Goal: Transaction & Acquisition: Book appointment/travel/reservation

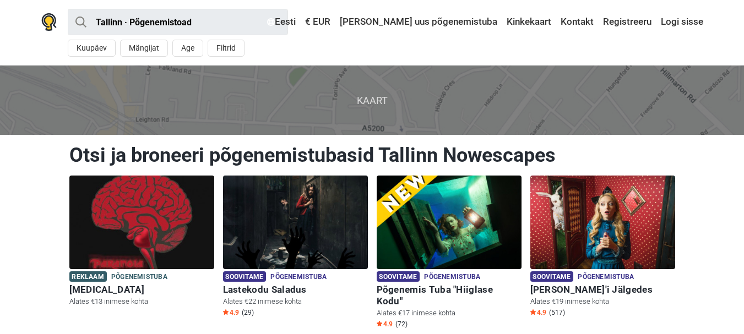
scroll to position [55, 0]
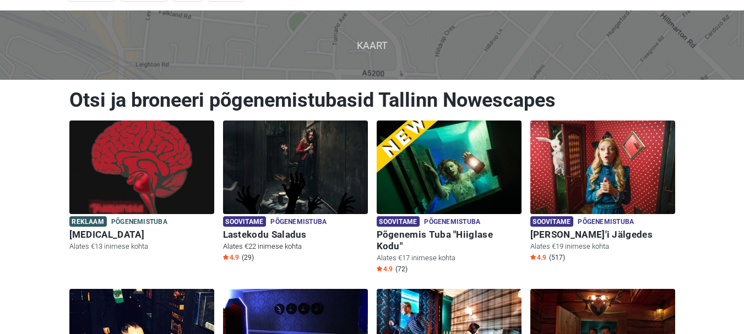
click at [299, 177] on img at bounding box center [295, 168] width 145 height 94
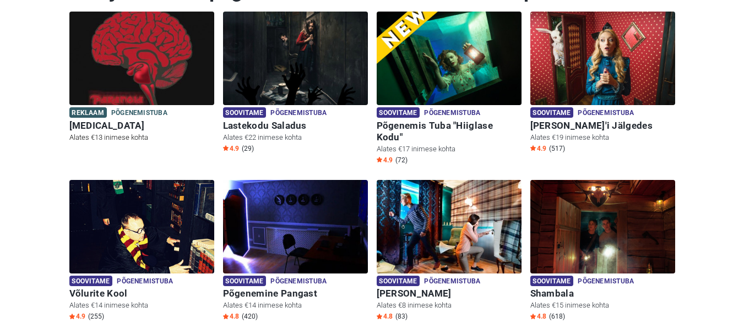
scroll to position [165, 0]
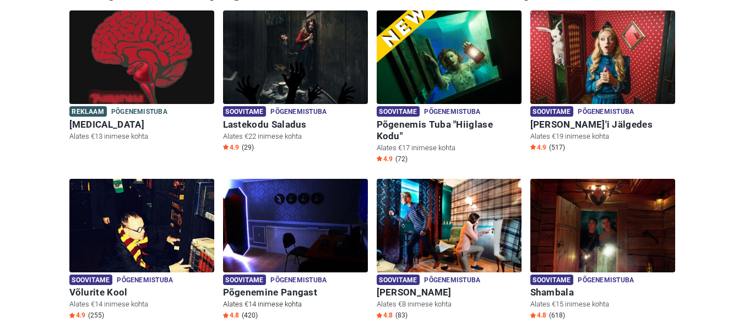
click at [305, 220] on img at bounding box center [295, 226] width 145 height 94
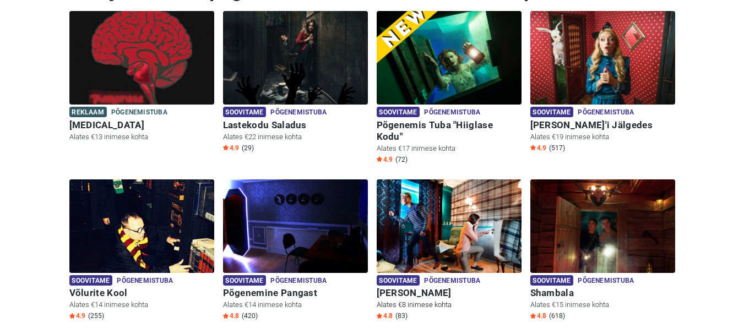
click at [438, 224] on img at bounding box center [449, 227] width 145 height 94
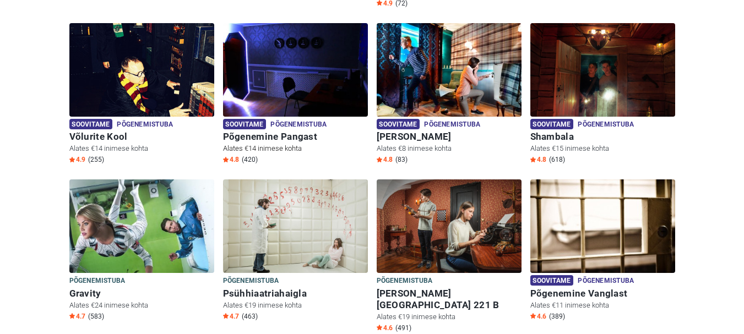
scroll to position [384, 0]
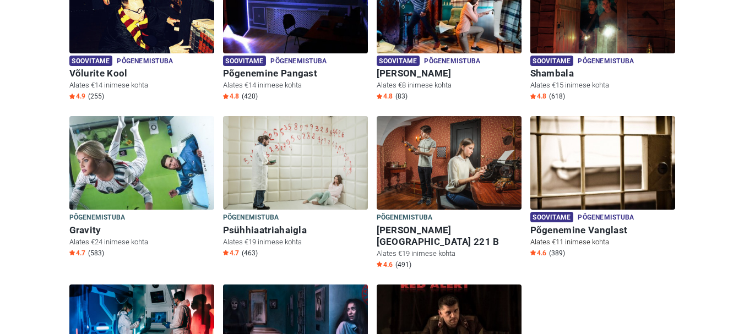
click at [600, 163] on img at bounding box center [602, 163] width 145 height 94
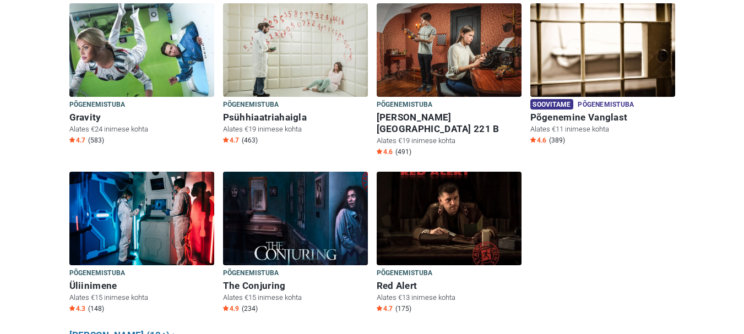
scroll to position [549, 0]
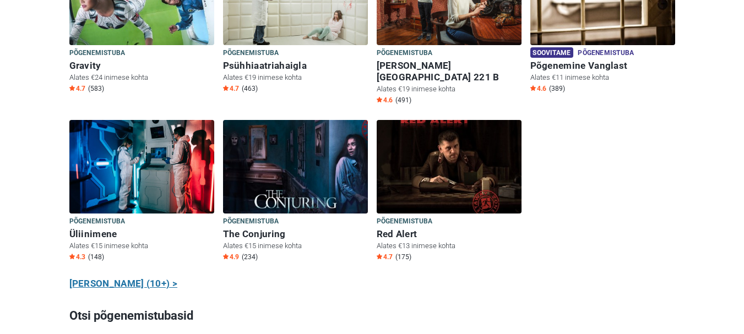
drag, startPoint x: 108, startPoint y: 259, endPoint x: 115, endPoint y: 256, distance: 6.9
click at [108, 277] on link "Näita kõiki (10+) >" at bounding box center [123, 284] width 108 height 14
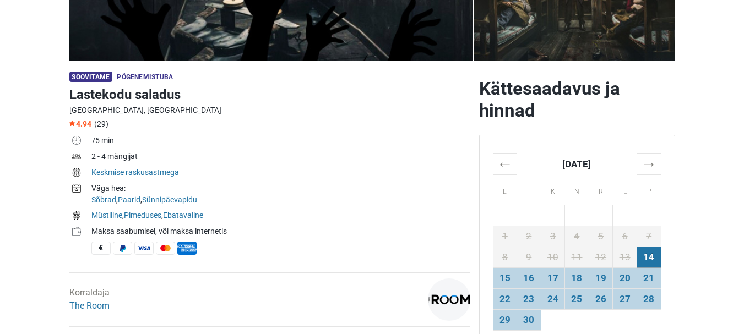
scroll to position [275, 0]
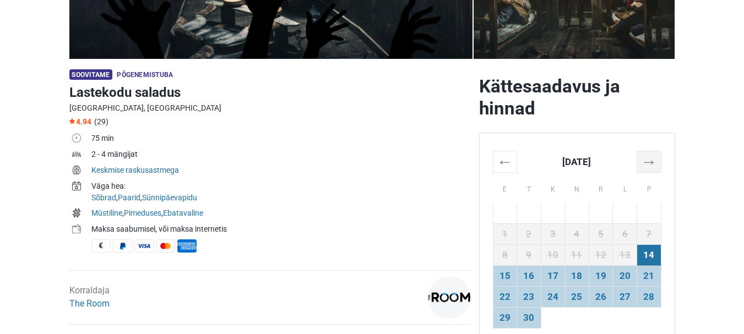
click at [655, 160] on th "→" at bounding box center [649, 161] width 24 height 21
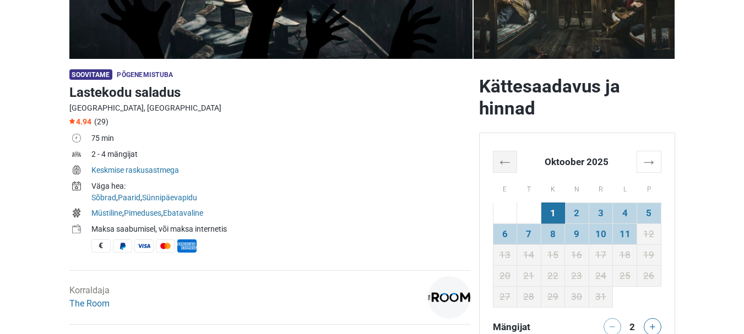
click at [498, 160] on th "←" at bounding box center [505, 161] width 24 height 21
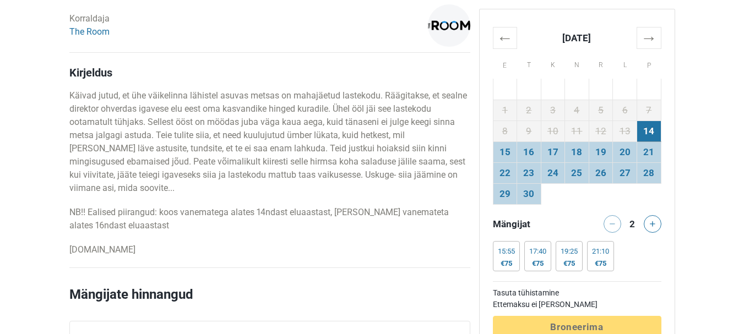
scroll to position [496, 0]
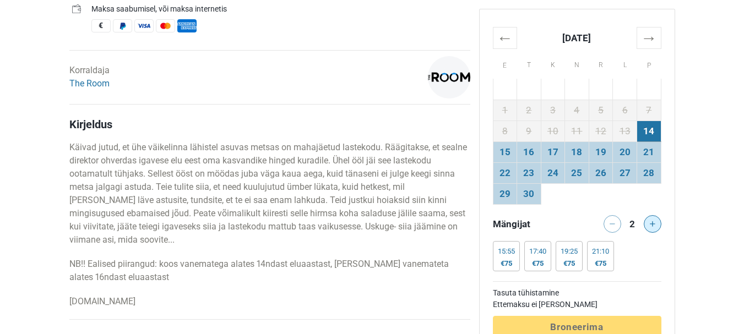
click at [652, 222] on icon at bounding box center [653, 224] width 6 height 6
click at [652, 222] on div at bounding box center [654, 224] width 22 height 18
click at [655, 227] on div at bounding box center [654, 224] width 22 height 18
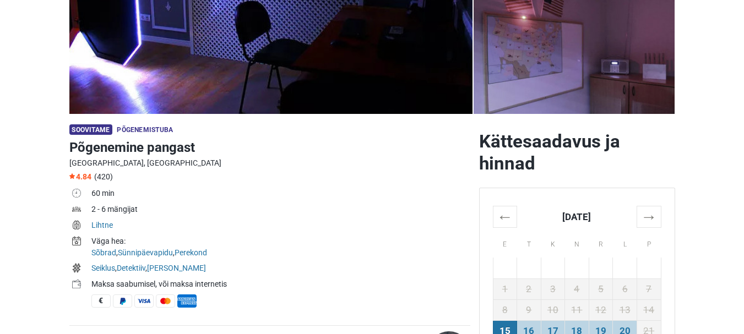
scroll to position [275, 0]
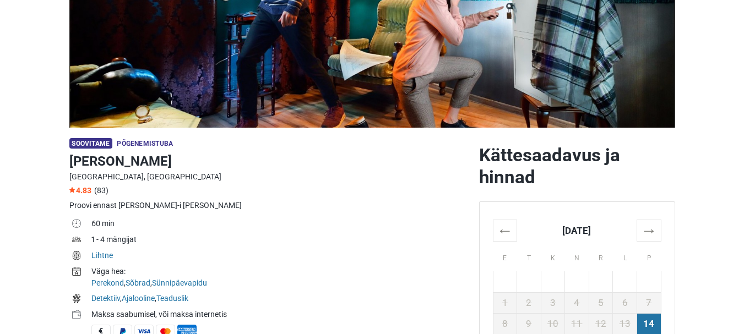
scroll to position [275, 0]
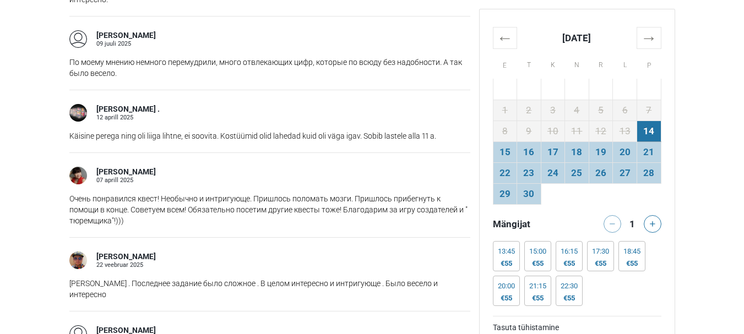
scroll to position [1101, 0]
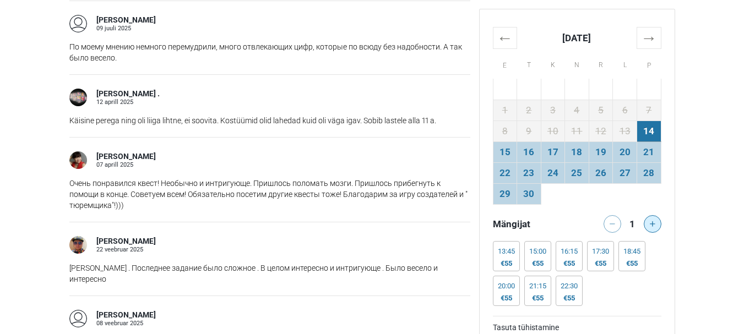
click at [651, 223] on icon at bounding box center [653, 224] width 6 height 6
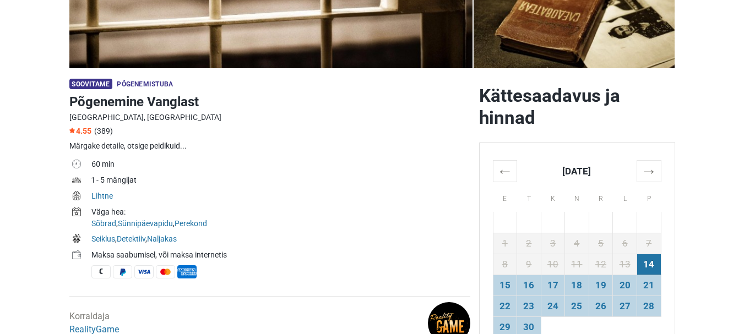
scroll to position [0, 0]
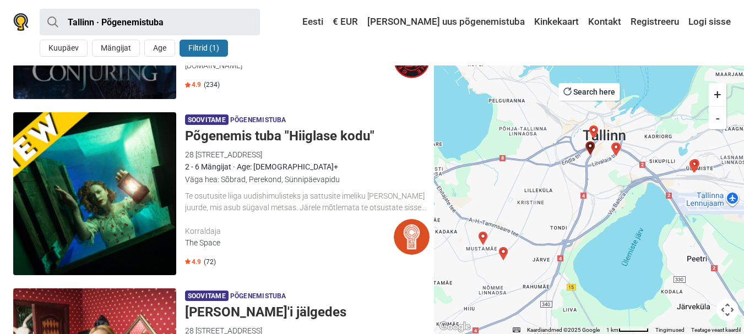
scroll to position [330, 0]
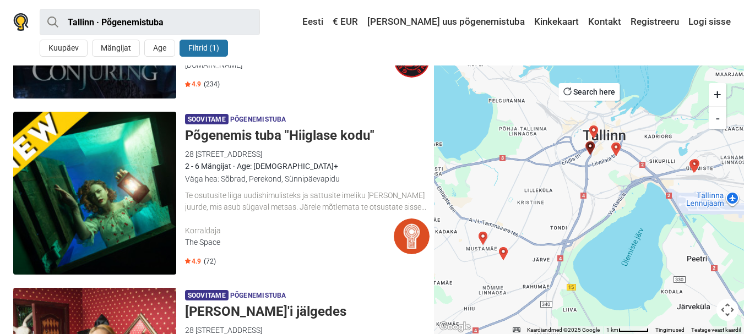
click at [253, 138] on h5 "Põgenemis tuba "Hiiglase kodu"" at bounding box center [307, 136] width 245 height 16
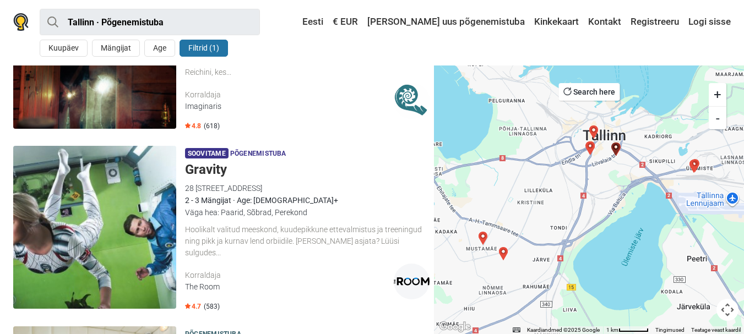
scroll to position [1377, 0]
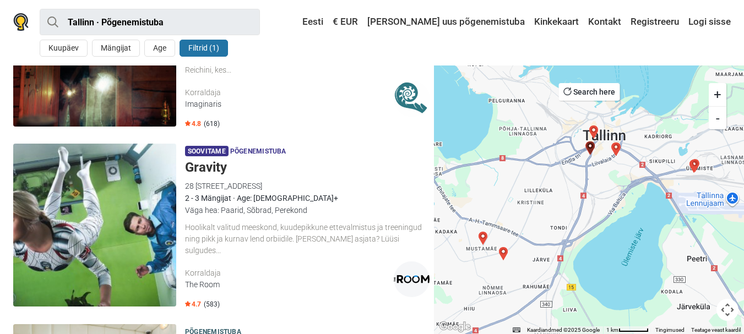
click at [215, 160] on h5 "Gravity" at bounding box center [307, 168] width 245 height 16
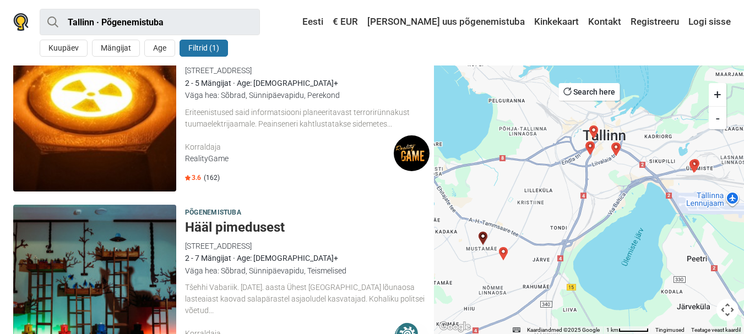
scroll to position [2588, 0]
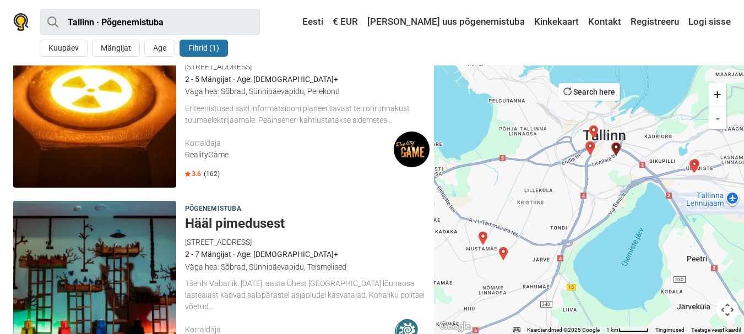
click at [233, 216] on h5 "Hääl pimedusest" at bounding box center [307, 224] width 245 height 16
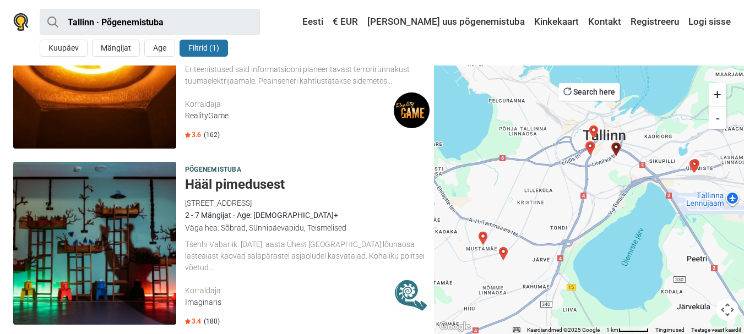
scroll to position [2643, 0]
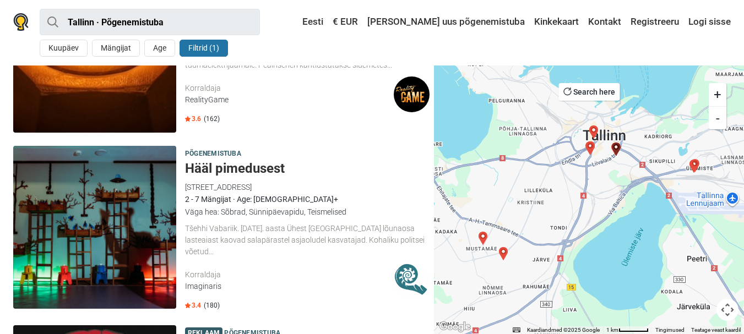
click at [234, 161] on h5 "Hääl pimedusest" at bounding box center [307, 169] width 245 height 16
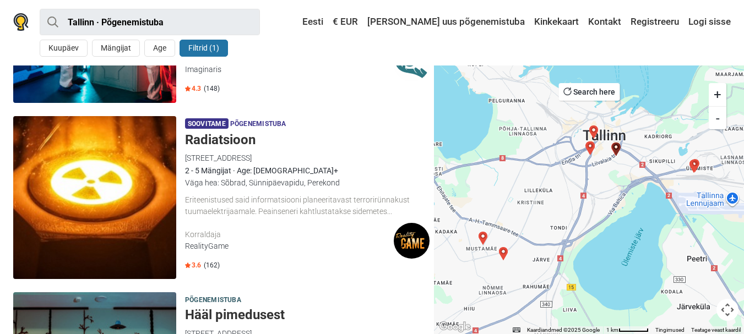
scroll to position [2478, 0]
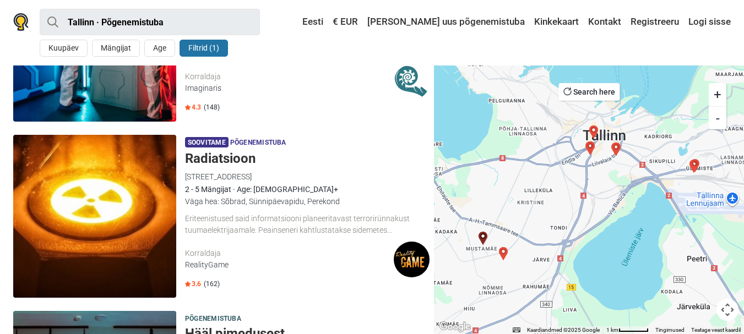
click at [229, 151] on h5 "Radiatsioon" at bounding box center [307, 159] width 245 height 16
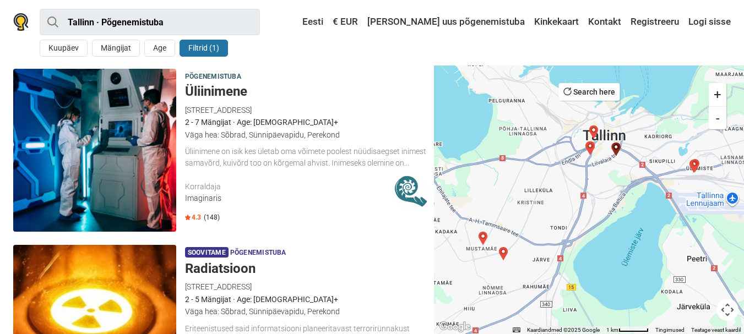
scroll to position [2313, 0]
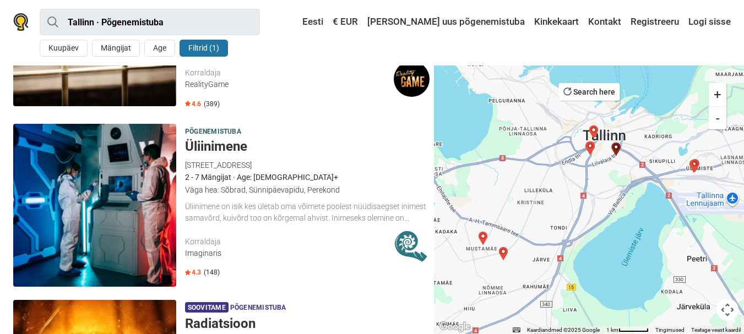
click at [217, 139] on h5 "Üliinimene" at bounding box center [307, 147] width 245 height 16
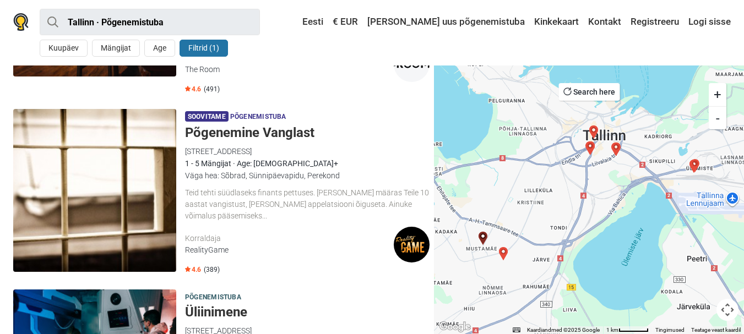
scroll to position [2093, 0]
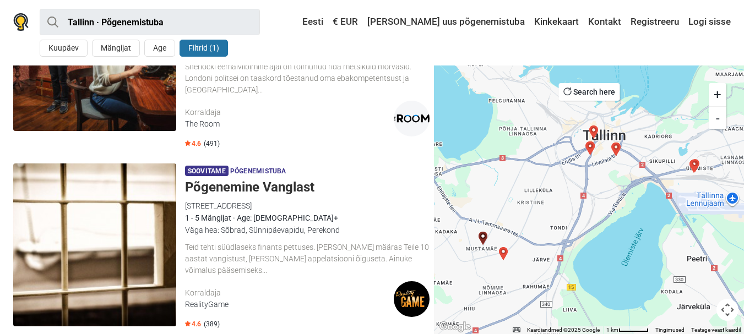
click at [278, 180] on h5 "Põgenemine Vanglast" at bounding box center [307, 188] width 245 height 16
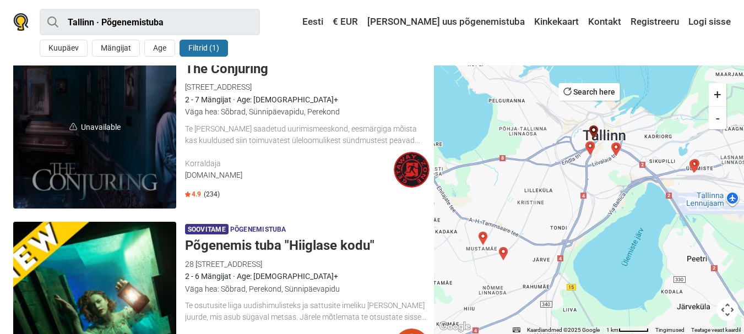
scroll to position [330, 0]
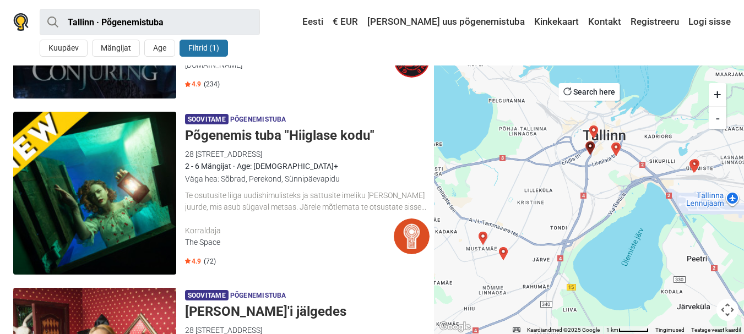
click at [222, 134] on h5 "Põgenemis tuba "Hiiglase kodu"" at bounding box center [307, 136] width 245 height 16
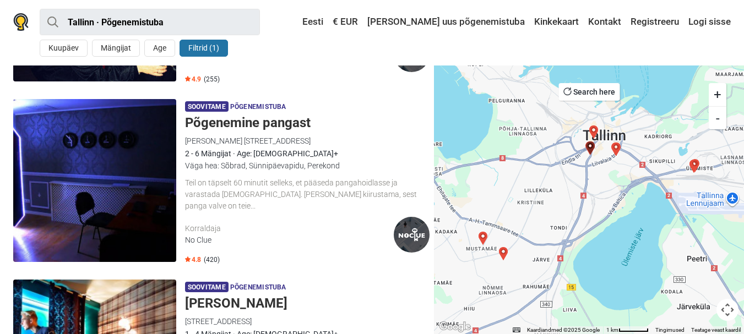
scroll to position [881, 0]
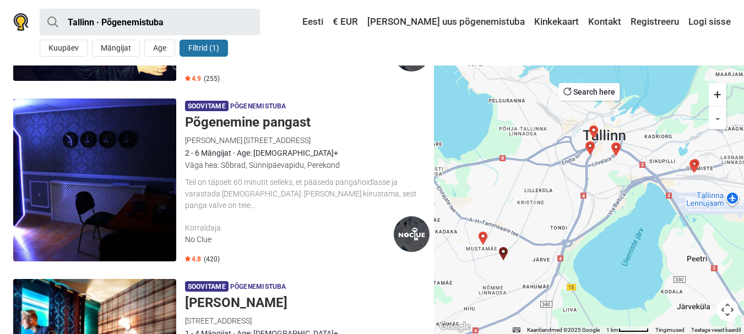
click at [240, 119] on h5 "Põgenemine pangast" at bounding box center [307, 123] width 245 height 16
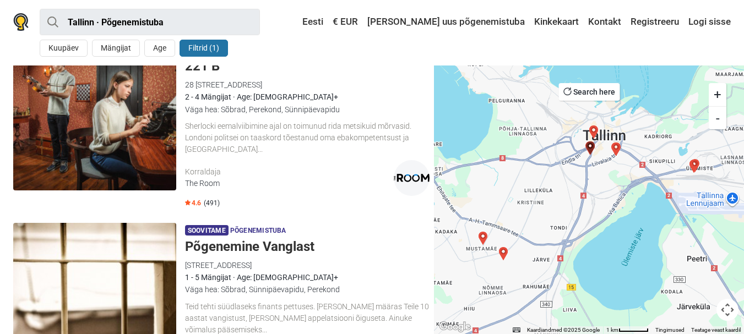
scroll to position [2038, 0]
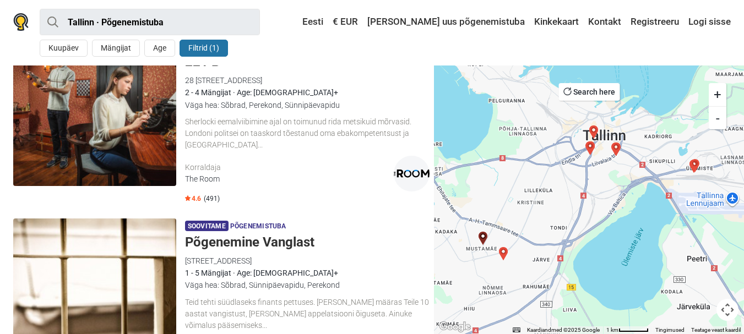
click at [276, 235] on h5 "Põgenemine Vanglast" at bounding box center [307, 243] width 245 height 16
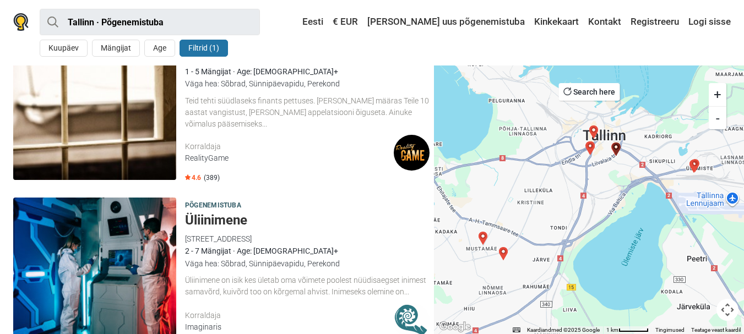
scroll to position [2258, 0]
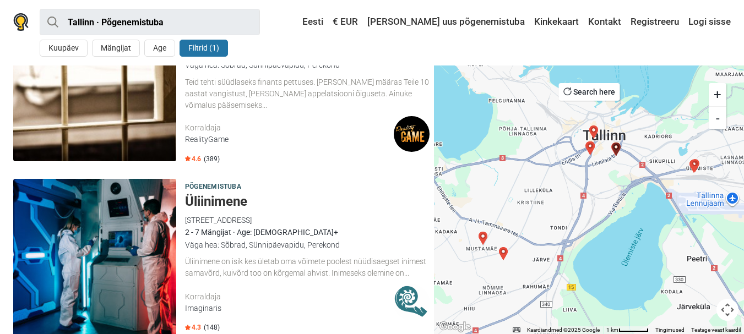
click at [217, 194] on h5 "Üliinimene" at bounding box center [307, 202] width 245 height 16
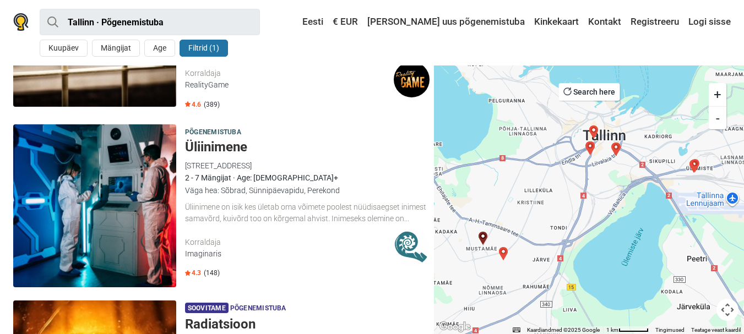
scroll to position [2423, 0]
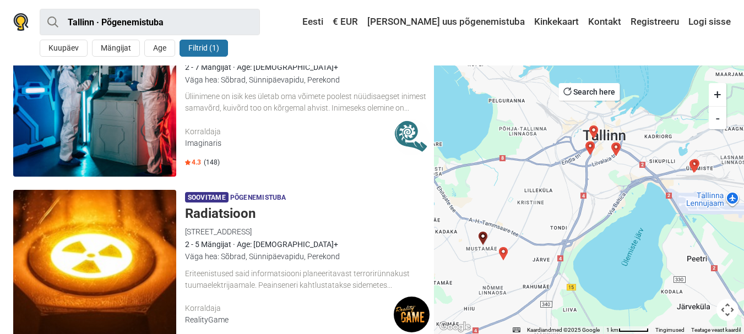
click at [224, 206] on h5 "Radiatsioon" at bounding box center [307, 214] width 245 height 16
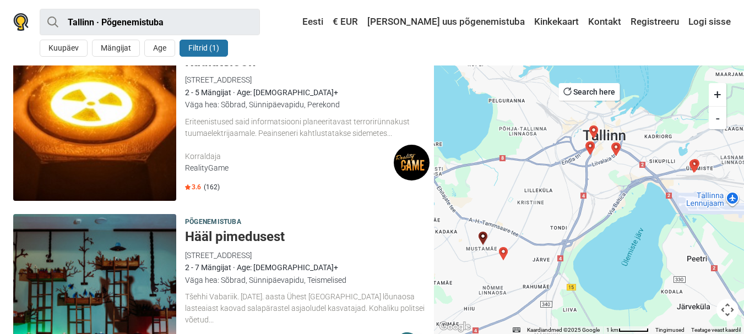
scroll to position [2588, 0]
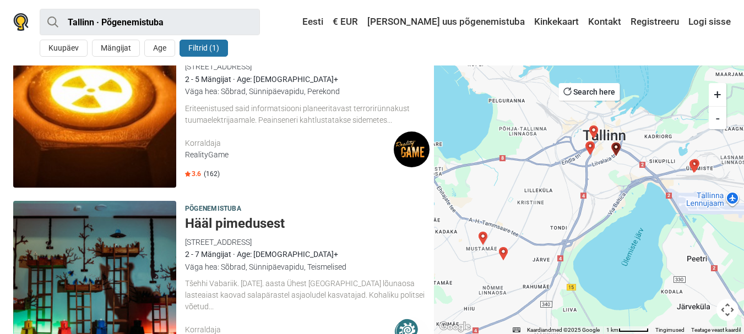
click at [243, 216] on h5 "Hääl pimedusest" at bounding box center [307, 224] width 245 height 16
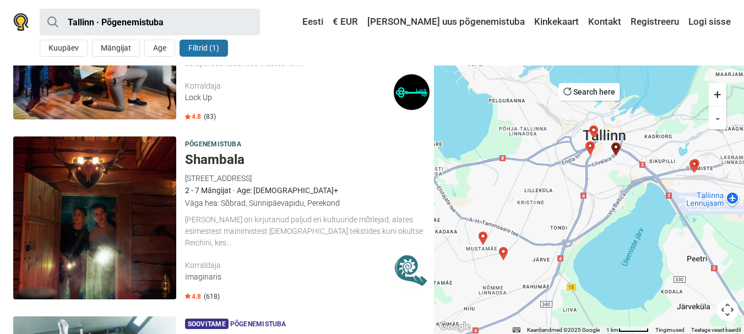
scroll to position [1267, 0]
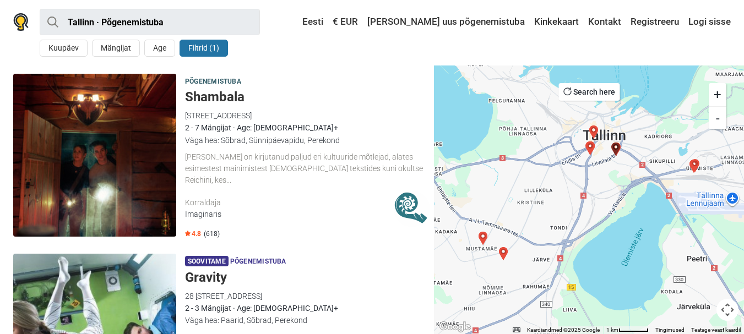
click at [232, 89] on h5 "Shambala" at bounding box center [307, 97] width 245 height 16
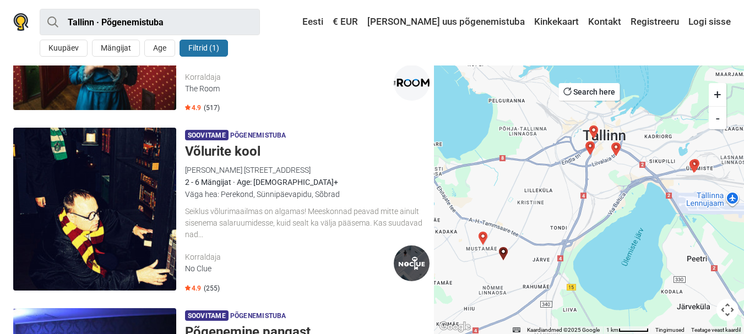
scroll to position [661, 0]
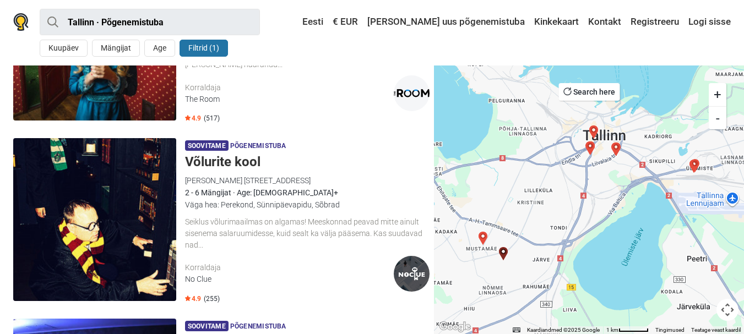
click at [230, 154] on h5 "Võlurite kool" at bounding box center [307, 162] width 245 height 16
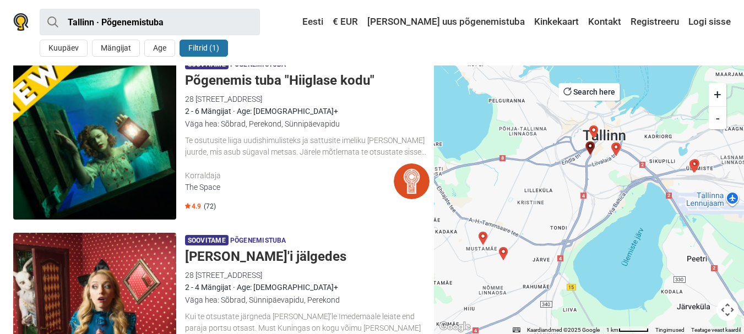
scroll to position [330, 0]
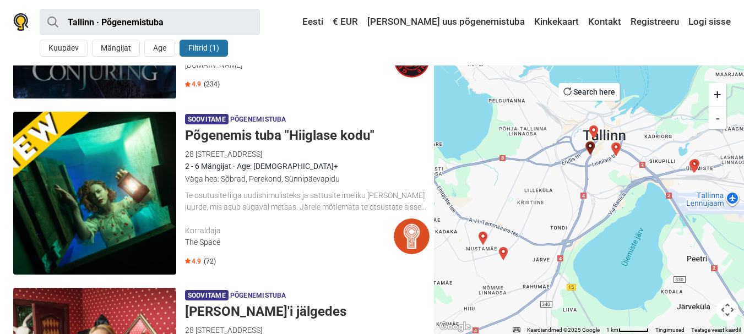
click at [263, 134] on h5 "Põgenemis tuba "Hiiglase kodu"" at bounding box center [307, 136] width 245 height 16
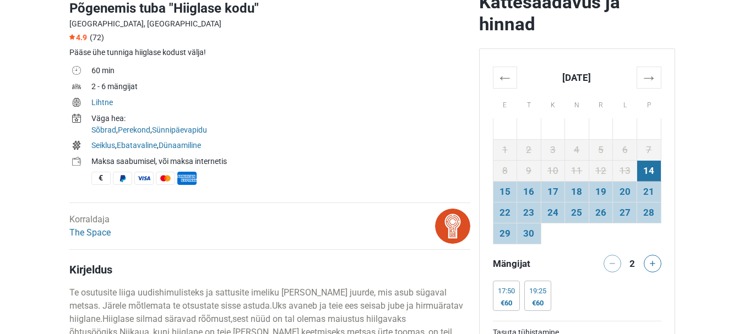
scroll to position [496, 0]
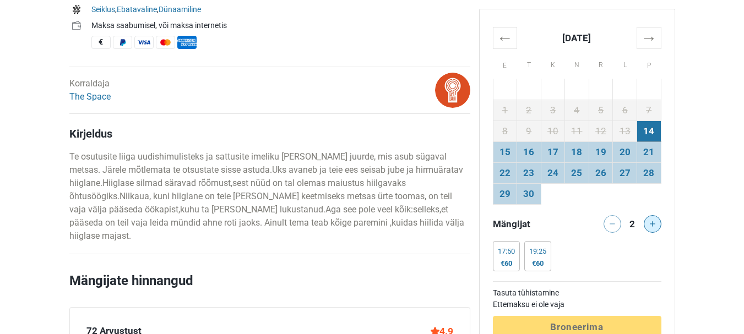
click at [656, 224] on button at bounding box center [653, 224] width 18 height 18
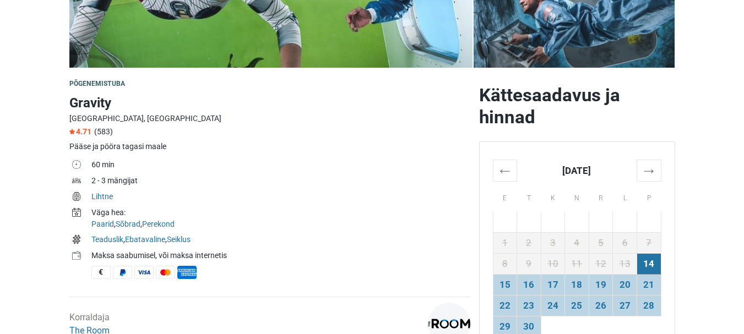
scroll to position [275, 0]
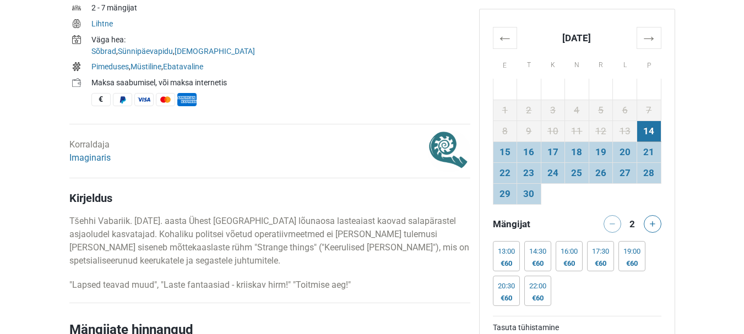
scroll to position [441, 0]
click at [654, 222] on icon at bounding box center [653, 224] width 6 height 6
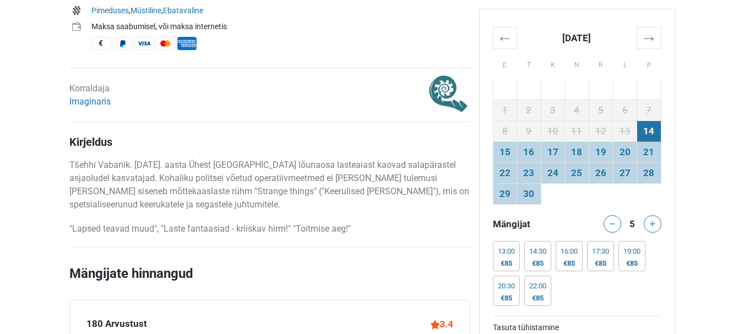
scroll to position [110, 0]
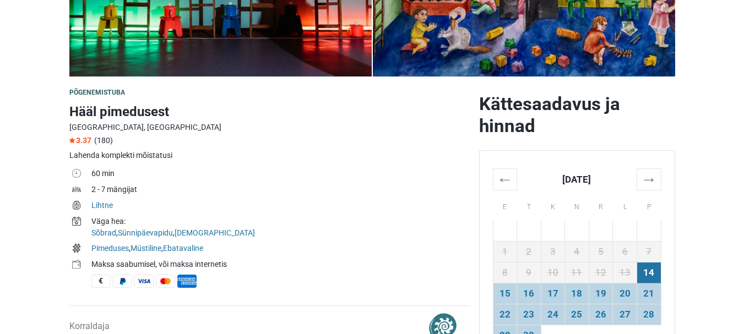
scroll to position [275, 0]
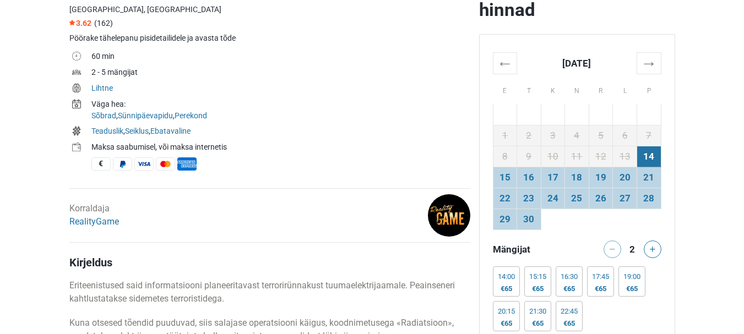
scroll to position [441, 0]
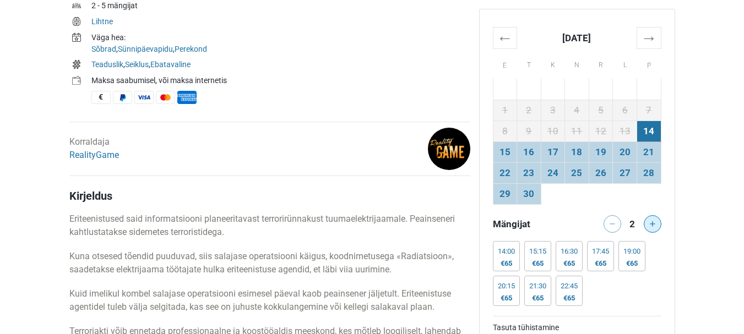
click at [651, 222] on icon at bounding box center [653, 224] width 6 height 6
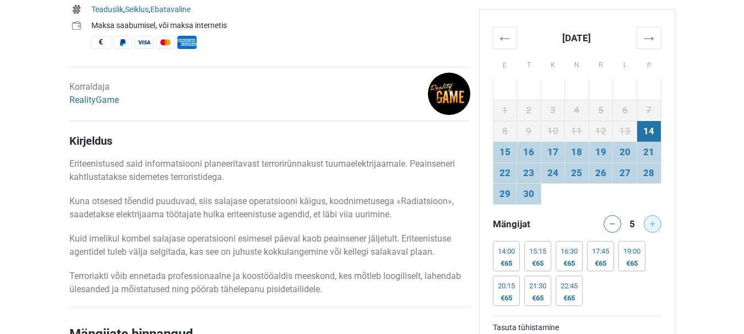
scroll to position [551, 0]
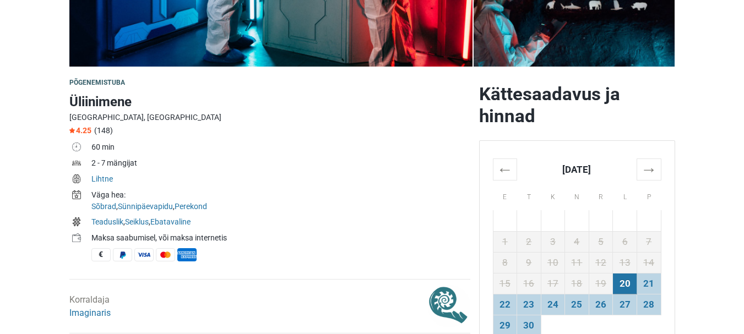
scroll to position [330, 0]
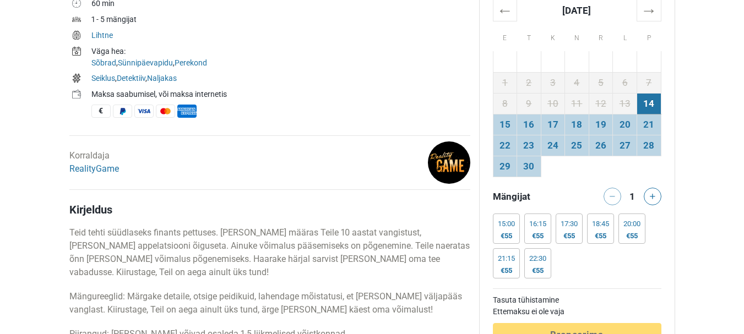
scroll to position [441, 0]
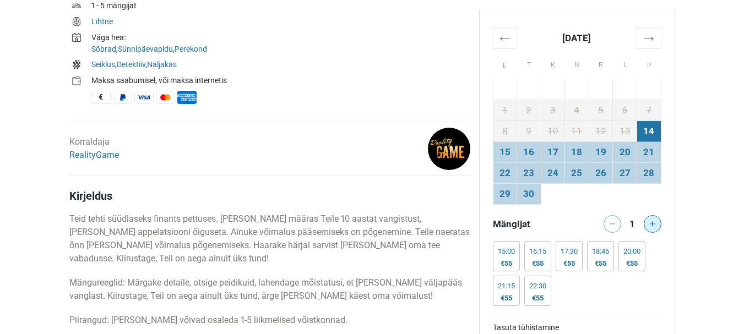
click at [653, 220] on button at bounding box center [653, 224] width 18 height 18
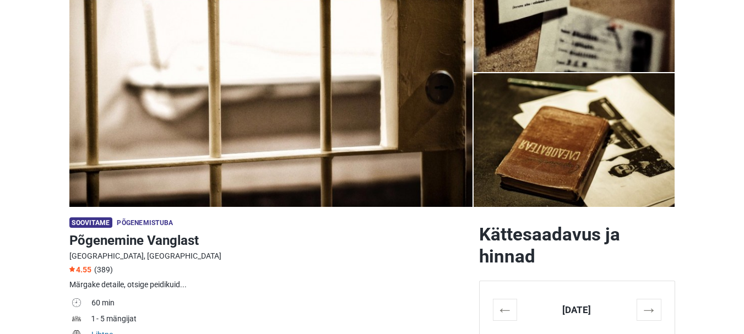
scroll to position [220, 0]
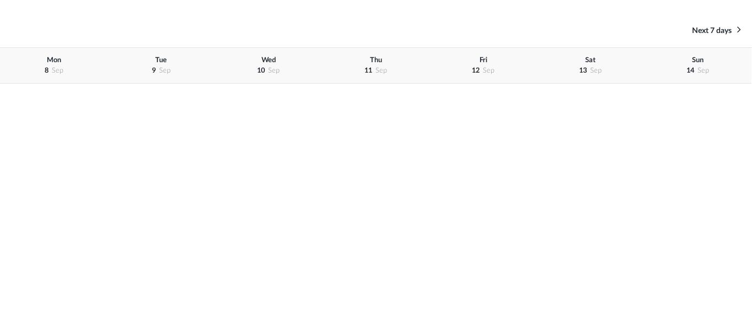
click at [692, 59] on div "[DATE]" at bounding box center [697, 66] width 107 height 36
click at [695, 64] on div "[DATE]" at bounding box center [697, 66] width 107 height 36
click at [693, 76] on div "[DATE]" at bounding box center [697, 66] width 107 height 36
click at [699, 58] on span "Sun" at bounding box center [698, 60] width 12 height 7
click at [695, 68] on div "[DATE]" at bounding box center [697, 66] width 107 height 36
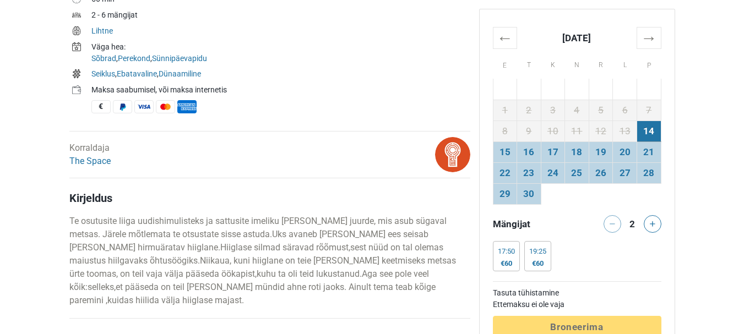
scroll to position [441, 0]
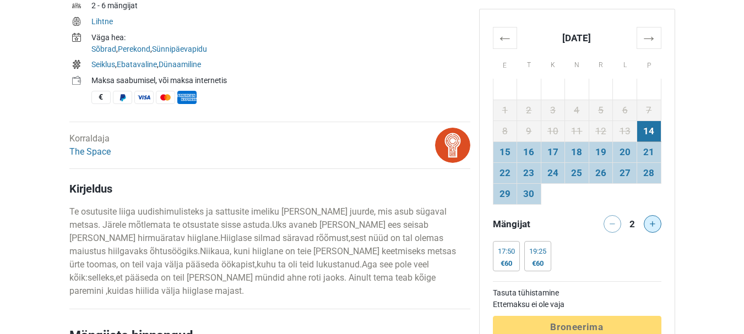
click at [655, 227] on button at bounding box center [653, 224] width 18 height 18
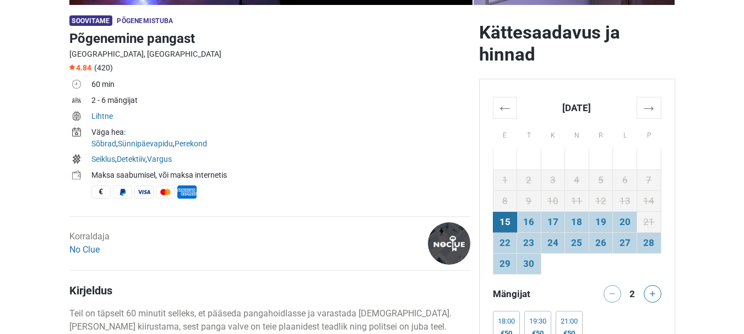
scroll to position [330, 0]
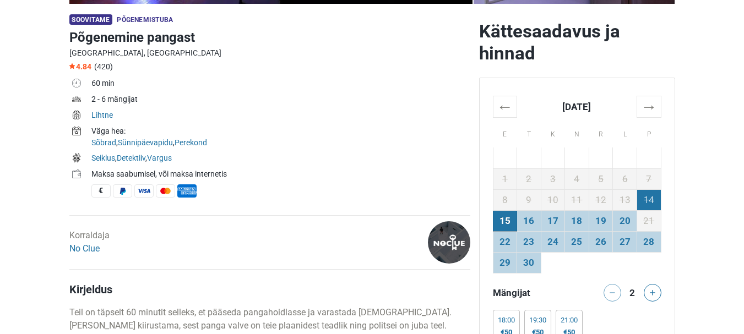
click at [650, 196] on td "14" at bounding box center [649, 199] width 24 height 21
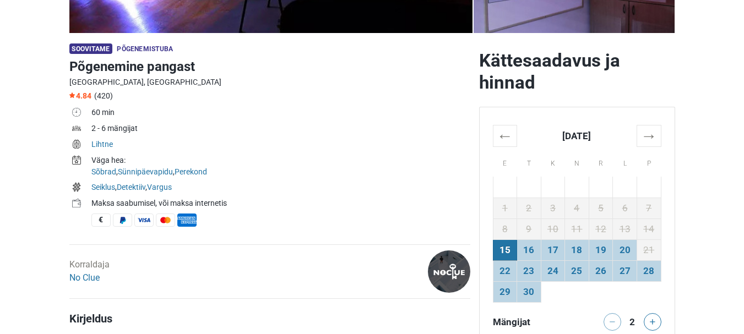
scroll to position [275, 0]
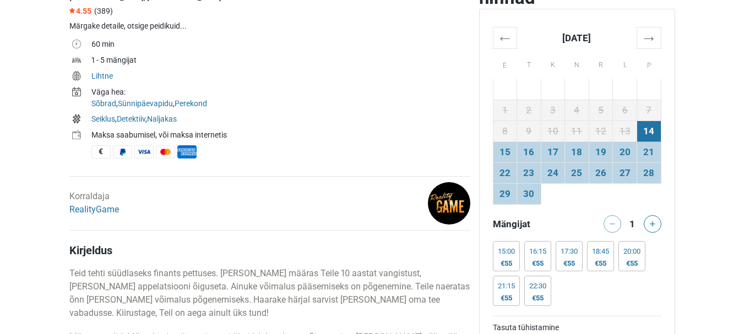
scroll to position [496, 0]
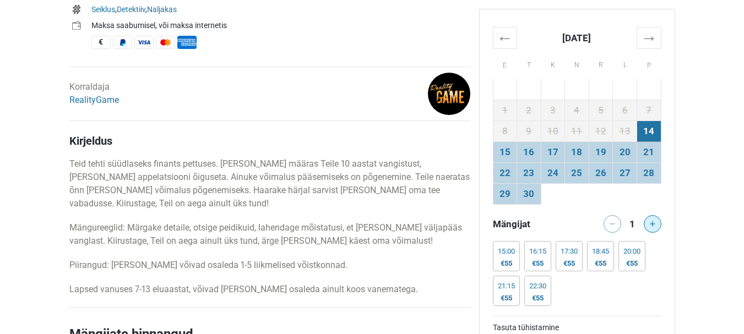
click at [654, 220] on button at bounding box center [653, 224] width 18 height 18
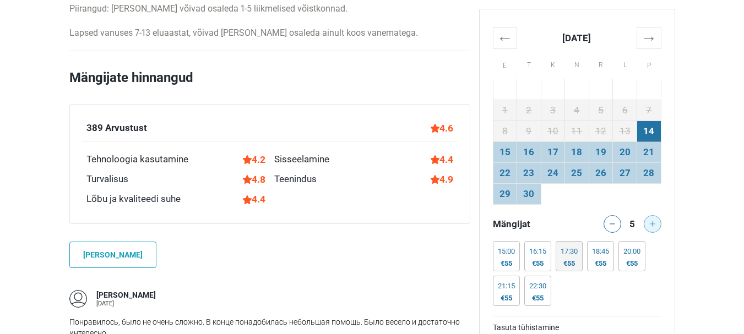
scroll to position [771, 0]
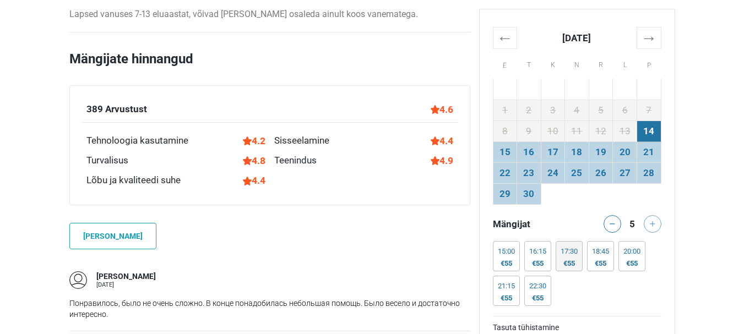
click at [574, 258] on div "17:30 €55" at bounding box center [569, 256] width 27 height 30
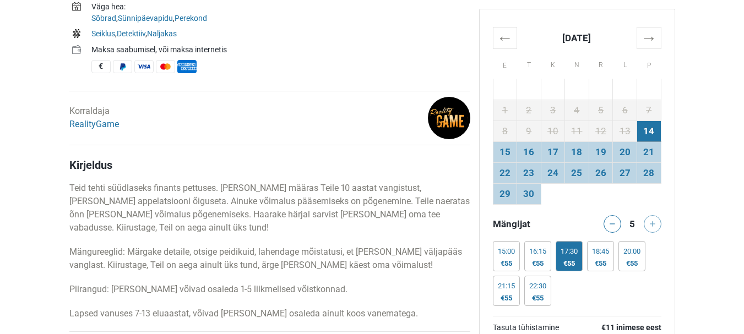
scroll to position [487, 0]
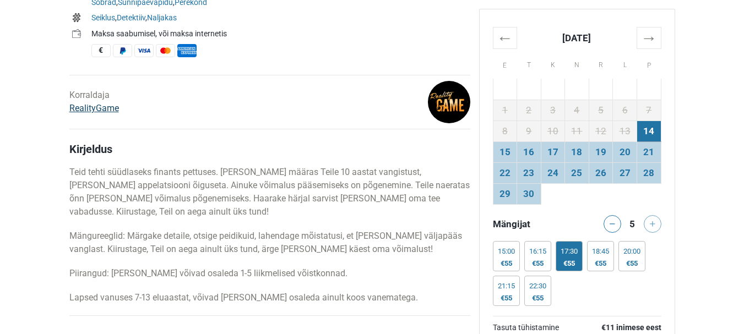
click at [97, 108] on link "RealityGame" at bounding box center [94, 108] width 50 height 10
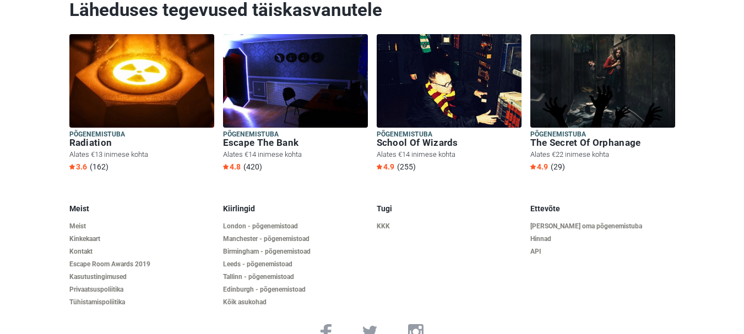
scroll to position [2630, 0]
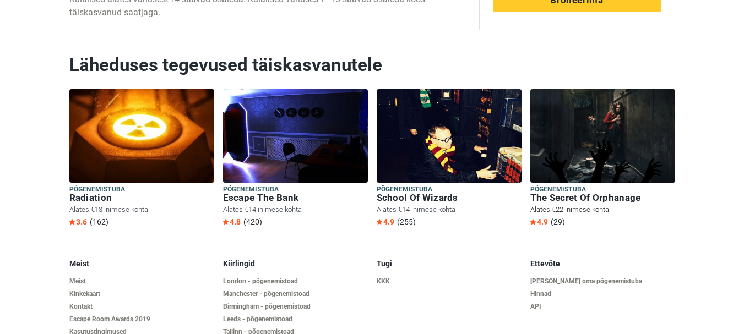
click at [601, 192] on h6 "The Secret Of Orphanage" at bounding box center [602, 198] width 145 height 12
click at [266, 185] on h5 "Põgenemistuba" at bounding box center [295, 189] width 145 height 9
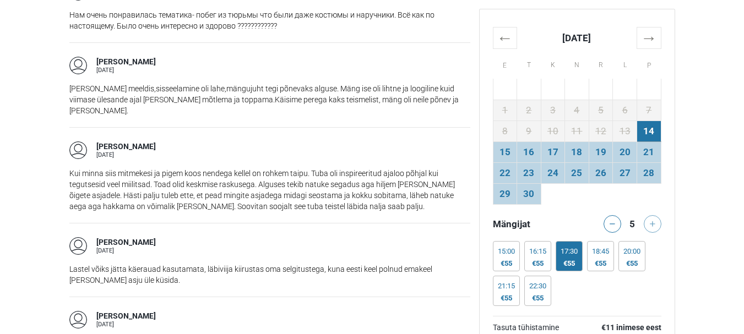
scroll to position [1308, 0]
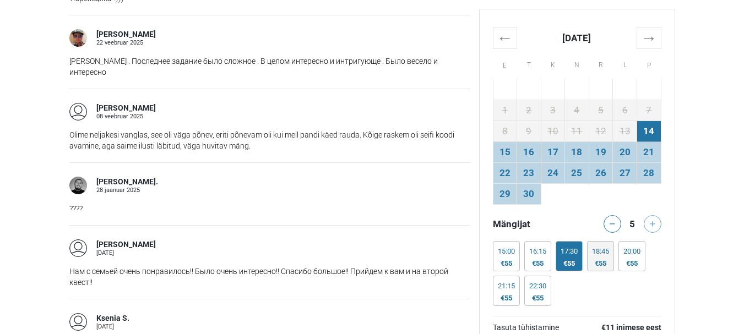
click at [607, 255] on div "18:45" at bounding box center [600, 251] width 17 height 9
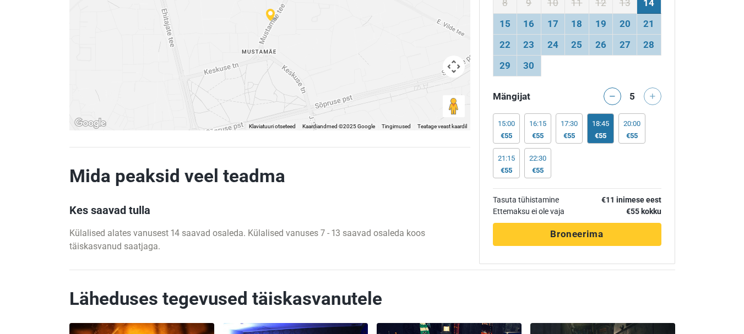
scroll to position [2355, 0]
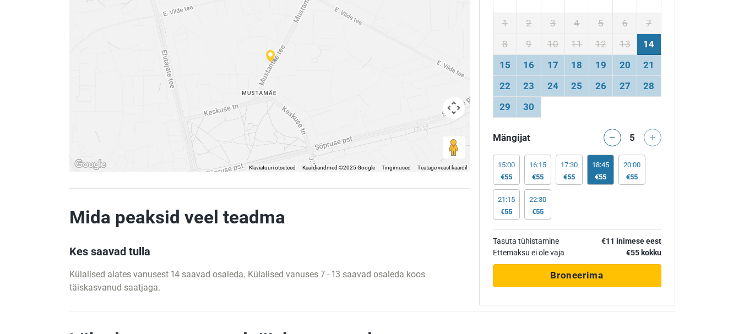
click at [586, 270] on span "Broneerima" at bounding box center [576, 275] width 53 height 11
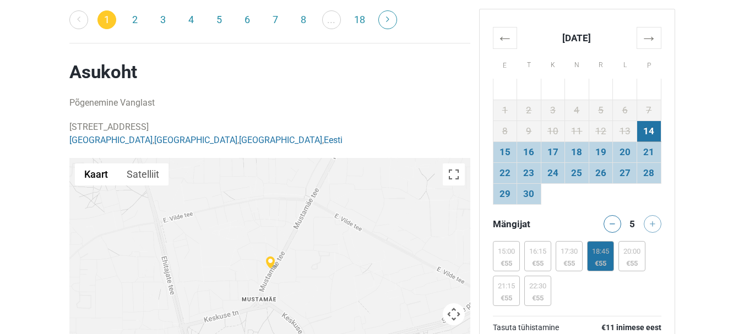
scroll to position [2134, 0]
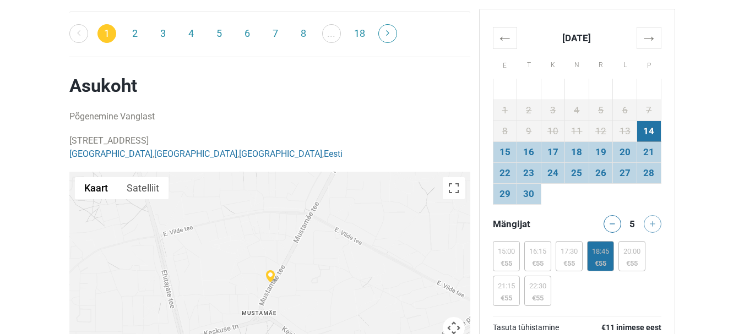
drag, startPoint x: 140, startPoint y: 117, endPoint x: 71, endPoint y: 114, distance: 69.4
click at [71, 134] on p "Mustamäe tee 130, 12911 Tallinn, Estonia Tallinn , Harju County , Harjumaa , Ee…" at bounding box center [269, 147] width 401 height 26
copy p "Mustamäe tee 130"
click at [289, 110] on p "Põgenemine Vanglast" at bounding box center [269, 116] width 401 height 13
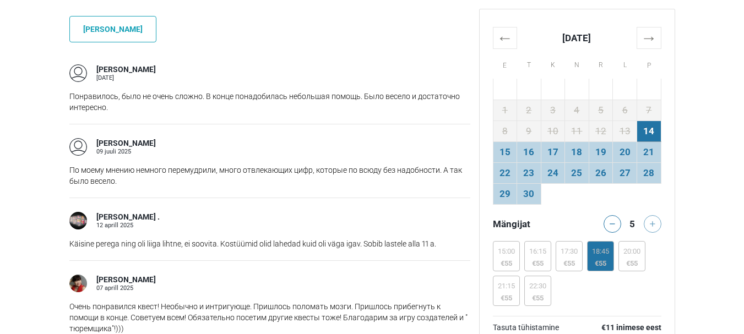
scroll to position [923, 0]
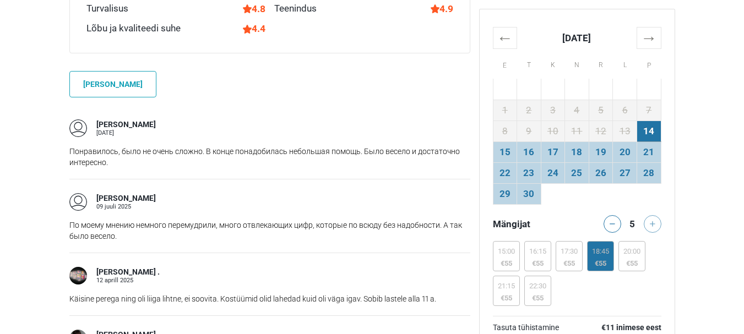
click at [639, 202] on table "← September 2025 → E T K N R L P 25 26 27 28 29 30 31 1 2 3 4 5 6 7 8 9 10 11 1…" at bounding box center [577, 115] width 169 height 177
click at [637, 252] on div "20:00" at bounding box center [631, 251] width 17 height 9
click at [607, 261] on div "€55" at bounding box center [600, 263] width 17 height 9
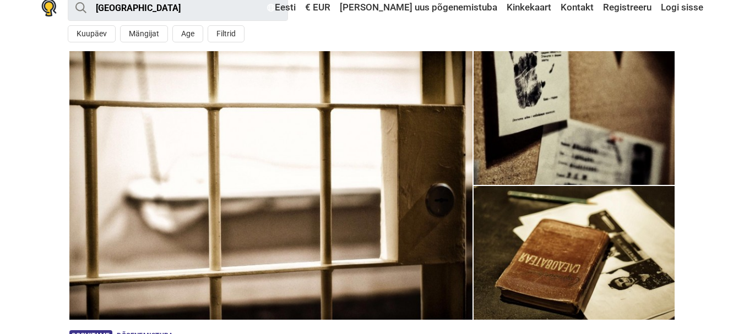
scroll to position [0, 0]
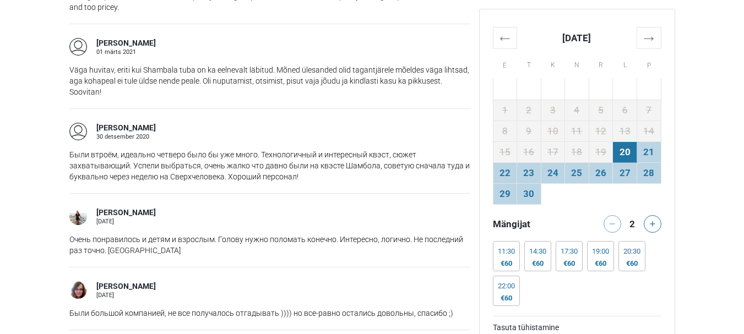
scroll to position [1542, 0]
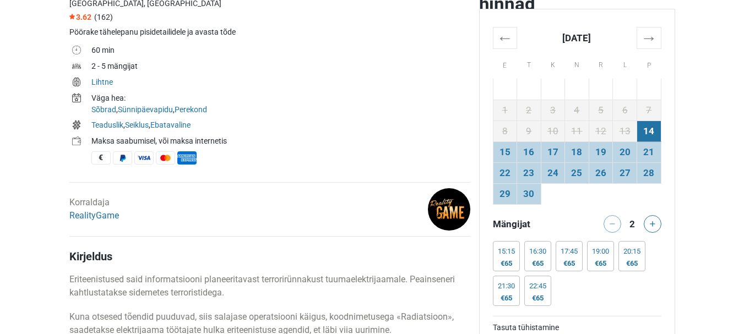
scroll to position [441, 0]
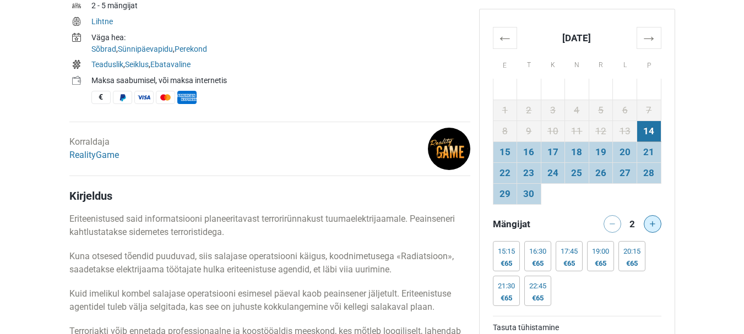
click at [653, 221] on icon at bounding box center [653, 224] width 6 height 6
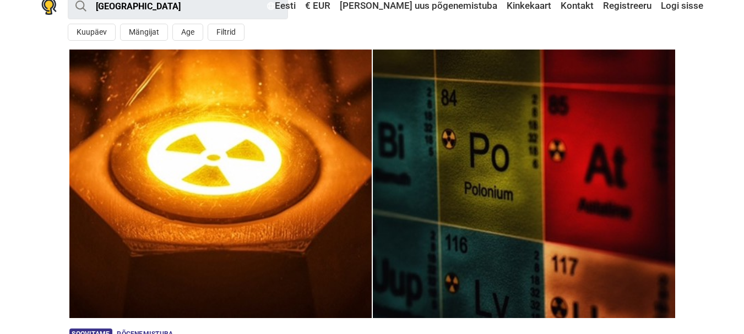
scroll to position [0, 0]
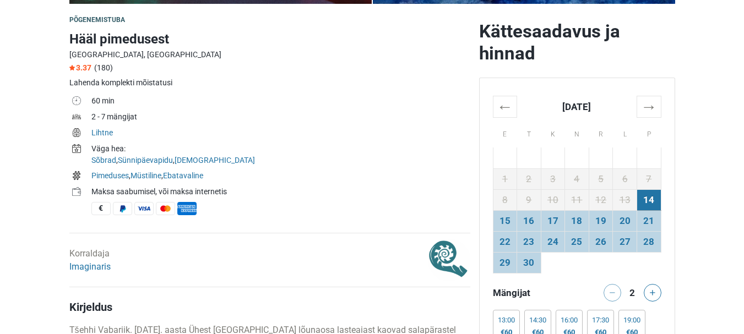
scroll to position [385, 0]
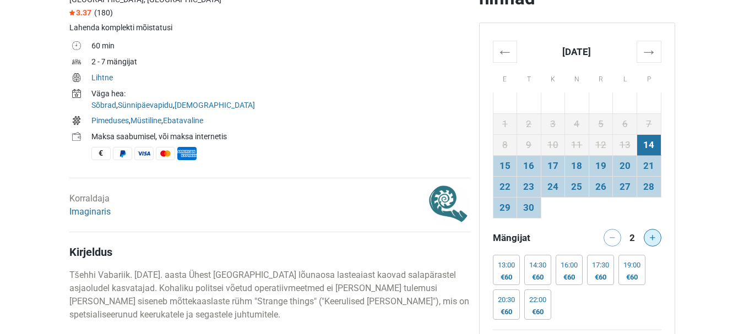
click at [650, 240] on icon at bounding box center [653, 238] width 6 height 6
click at [650, 239] on icon at bounding box center [653, 238] width 6 height 6
click at [650, 238] on icon at bounding box center [653, 238] width 6 height 6
click at [610, 234] on button at bounding box center [613, 238] width 18 height 18
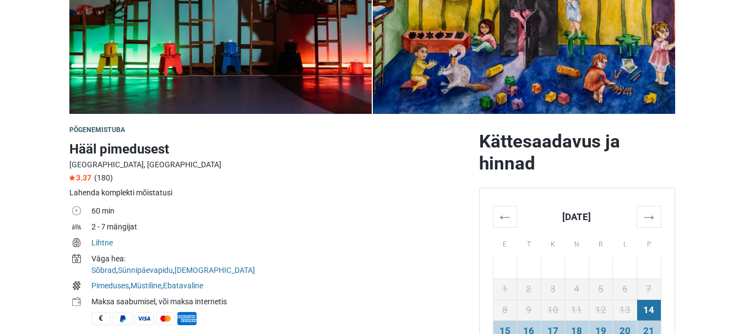
scroll to position [275, 0]
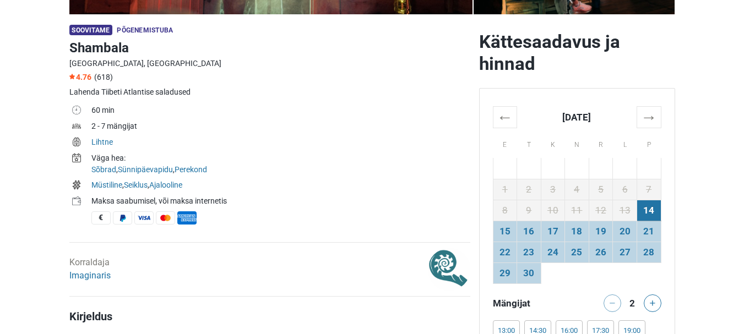
scroll to position [385, 0]
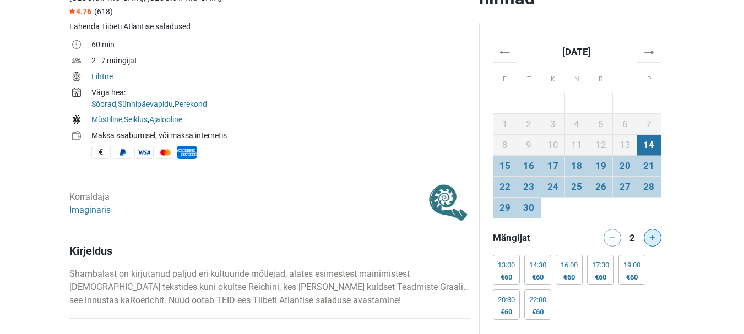
click at [649, 234] on button at bounding box center [653, 238] width 18 height 18
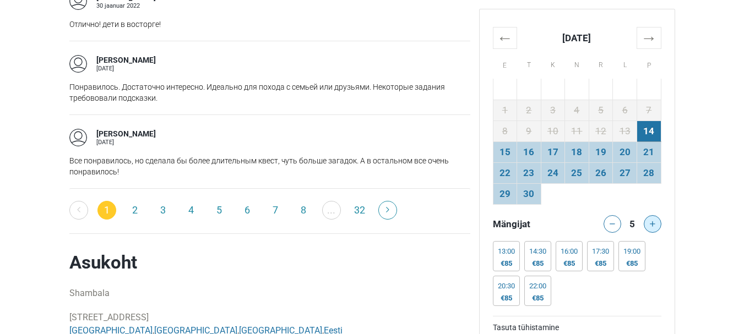
scroll to position [1817, 0]
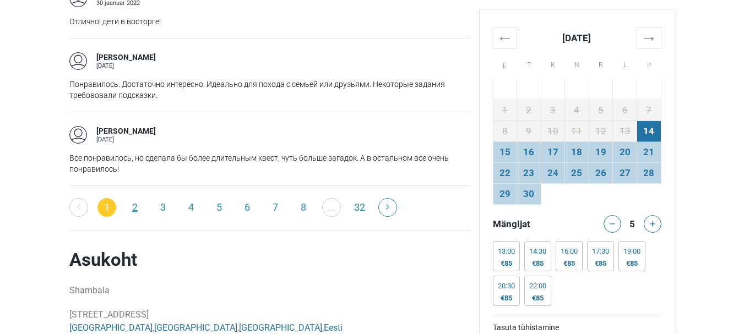
click at [133, 209] on link "2" at bounding box center [135, 207] width 19 height 19
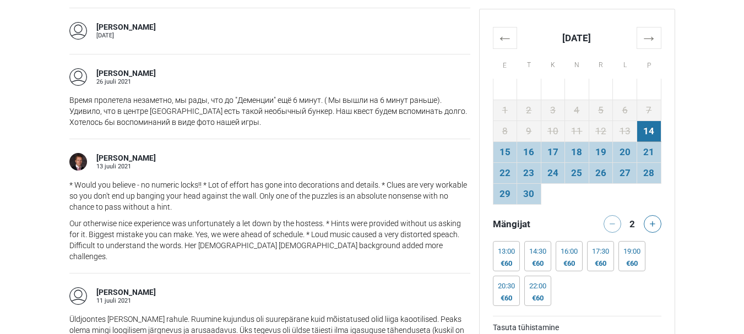
scroll to position [1377, 0]
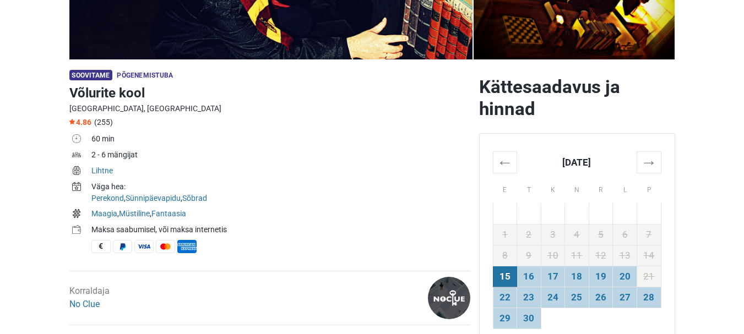
scroll to position [275, 0]
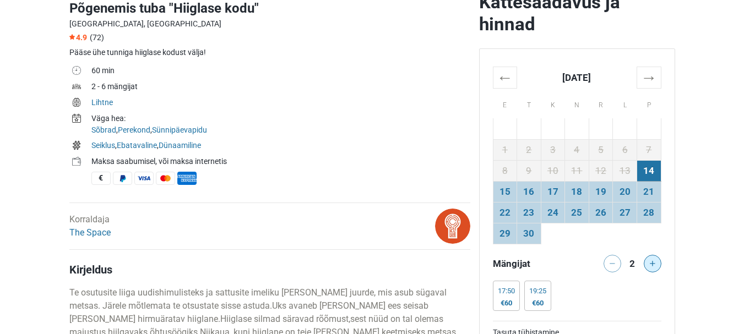
scroll to position [385, 0]
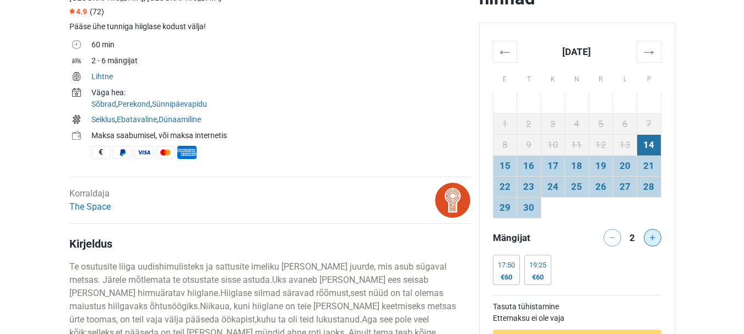
click at [651, 231] on button at bounding box center [653, 238] width 18 height 18
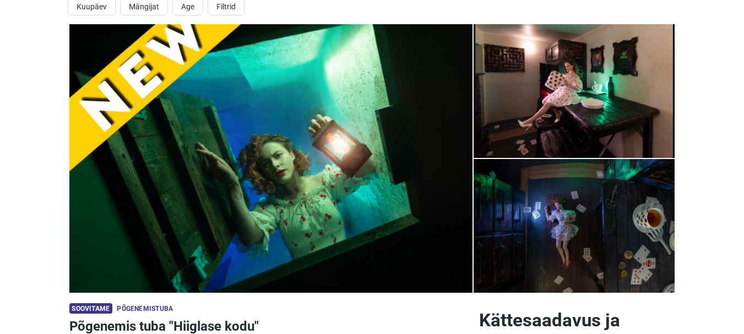
scroll to position [0, 0]
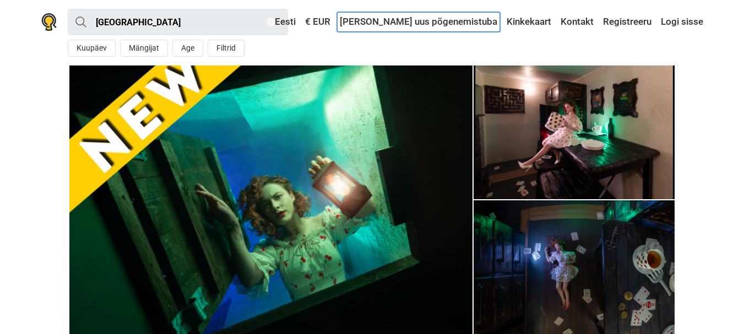
click at [440, 23] on link "[PERSON_NAME] uus põgenemistuba" at bounding box center [418, 22] width 163 height 20
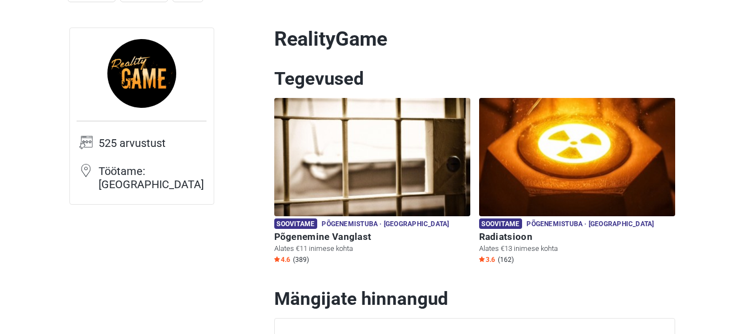
scroll to position [55, 0]
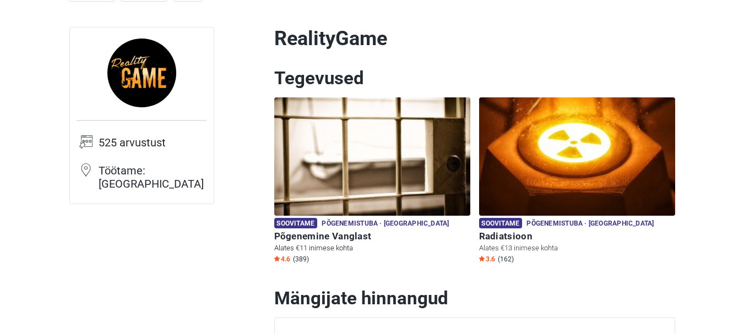
click at [367, 165] on img at bounding box center [372, 156] width 196 height 118
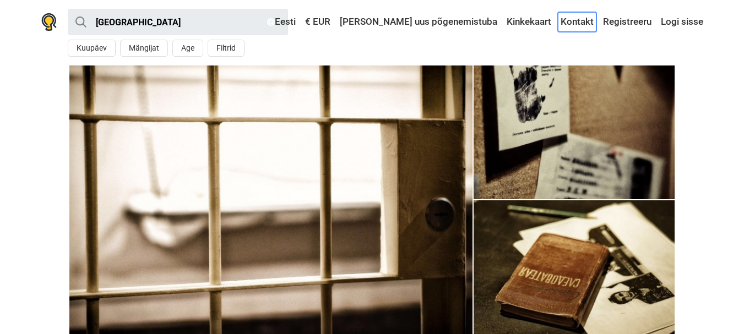
click at [577, 20] on link "Kontakt" at bounding box center [577, 22] width 39 height 20
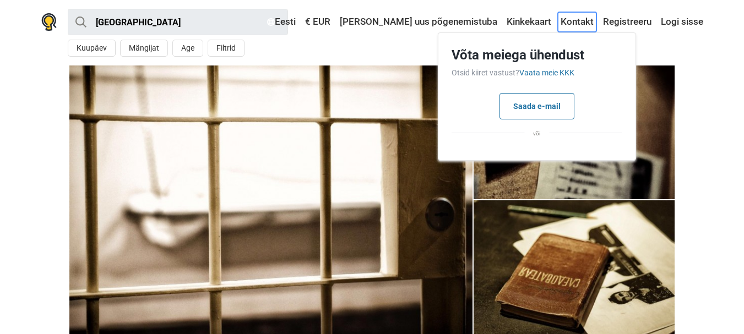
click at [576, 20] on link "Kontakt" at bounding box center [577, 22] width 39 height 20
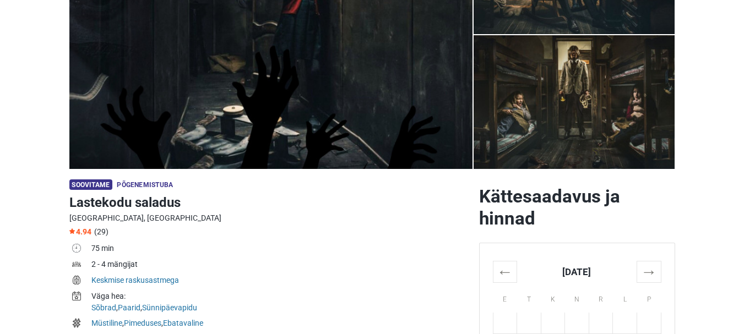
scroll to position [220, 0]
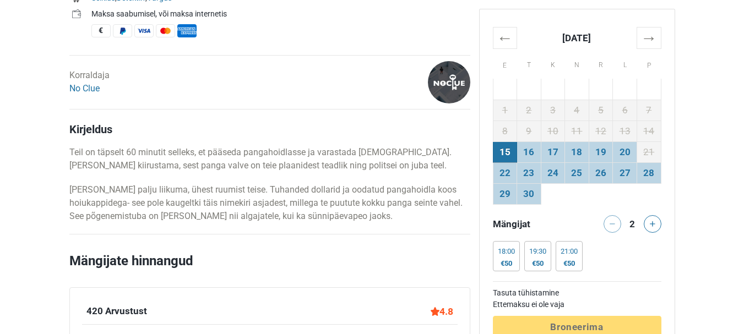
scroll to position [496, 0]
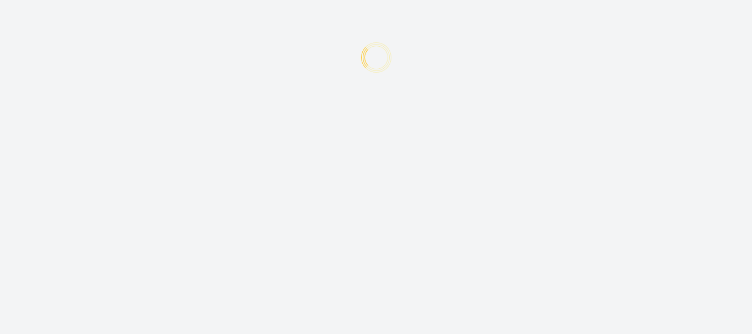
type input "+372"
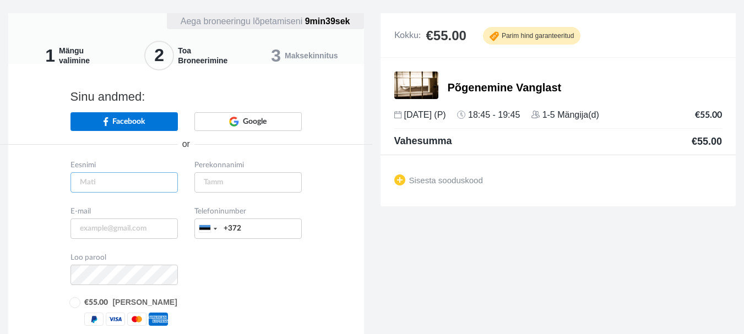
click at [117, 185] on input "text" at bounding box center [123, 182] width 107 height 20
type input "Meelis"
click at [213, 183] on input "text" at bounding box center [247, 182] width 107 height 20
type input "Lass"
click at [134, 229] on input "email" at bounding box center [123, 229] width 107 height 20
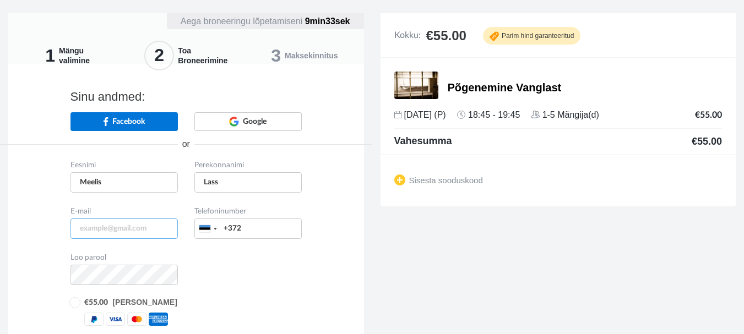
type input "meelis.lass@gmail.com"
click at [245, 231] on input "+372" at bounding box center [247, 229] width 107 height 20
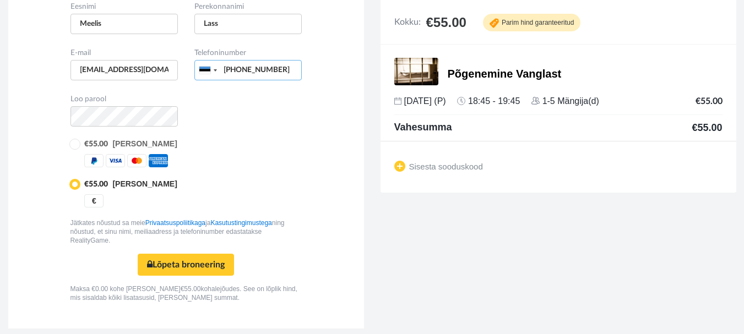
scroll to position [167, 0]
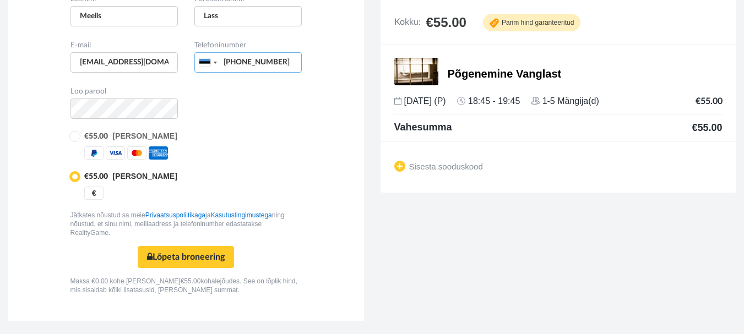
type input "+3725074457"
click at [17, 138] on div "Eesnimi Meelis Perekonnanimi Lass E-mail +1 +44" at bounding box center [186, 143] width 372 height 303
click at [191, 253] on button "Lõpeta broneering Turvaline makse" at bounding box center [186, 257] width 96 height 22
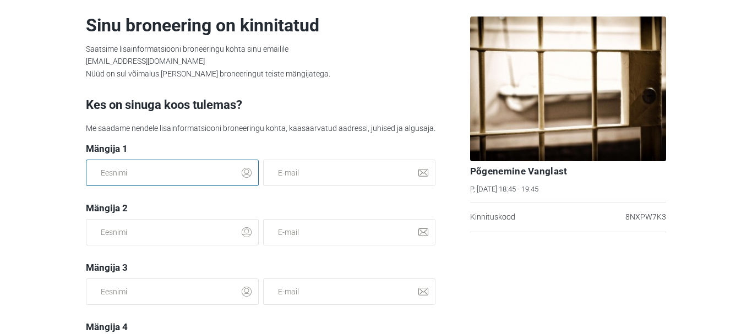
click at [137, 172] on input "text" at bounding box center [172, 173] width 173 height 26
type input "M"
type input "Eleon"
click at [123, 233] on input "text" at bounding box center [172, 232] width 173 height 26
type input "Delisa"
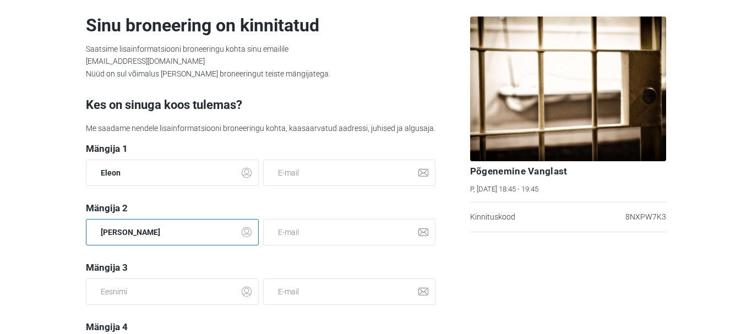
drag, startPoint x: 120, startPoint y: 236, endPoint x: 20, endPoint y: 232, distance: 99.2
click at [24, 233] on section "Sinu broneering on kinnitatud Saatsime lisainformatsiooni broneeringu kohta sin…" at bounding box center [376, 167] width 752 height 334
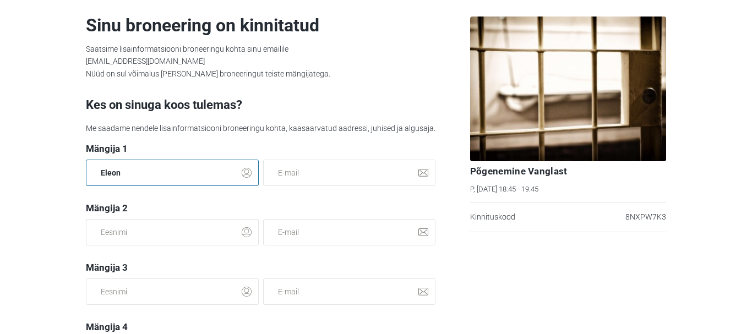
drag, startPoint x: 133, startPoint y: 174, endPoint x: 18, endPoint y: 178, distance: 115.2
click at [18, 178] on section "Sinu broneering on kinnitatud Saatsime lisainformatsiooni broneeringu kohta sin…" at bounding box center [376, 167] width 752 height 334
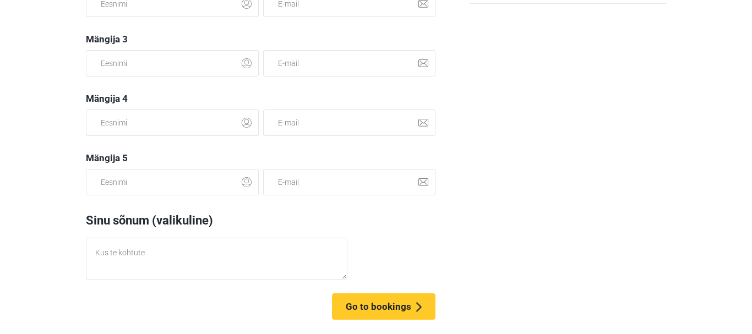
scroll to position [231, 0]
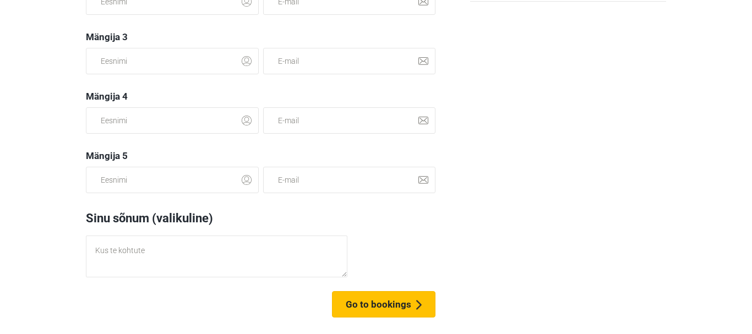
click at [381, 303] on span "Go to bookings" at bounding box center [379, 304] width 66 height 11
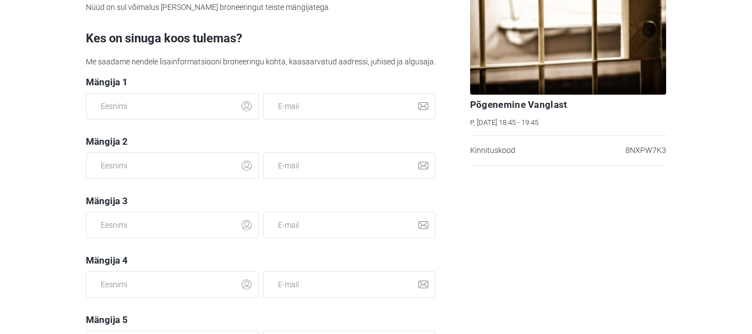
scroll to position [10, 0]
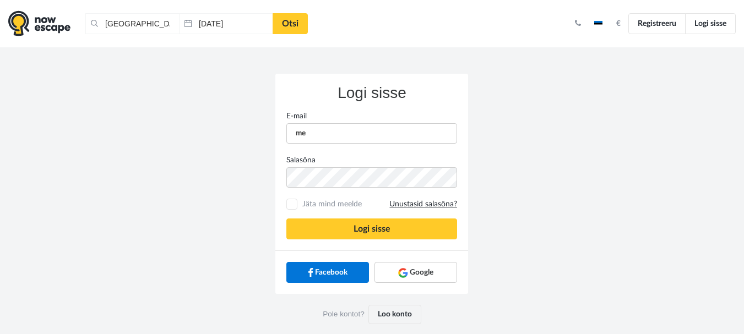
type input "[EMAIL_ADDRESS][DOMAIN_NAME]"
click at [551, 279] on div "Logi sisse E-mail [EMAIL_ADDRESS][DOMAIN_NAME] Salasõna Jäta mind meelde Unusta…" at bounding box center [372, 204] width 628 height 314
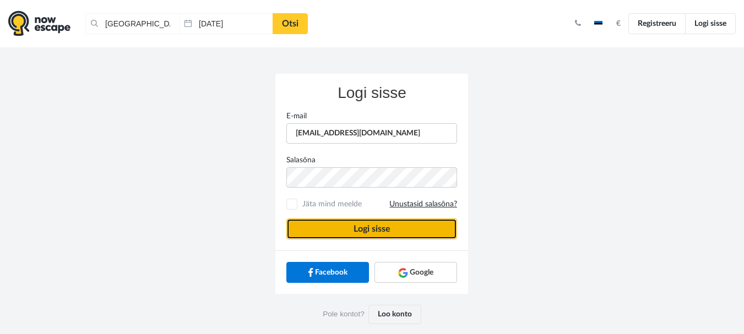
click at [378, 226] on button "Logi sisse" at bounding box center [371, 229] width 171 height 21
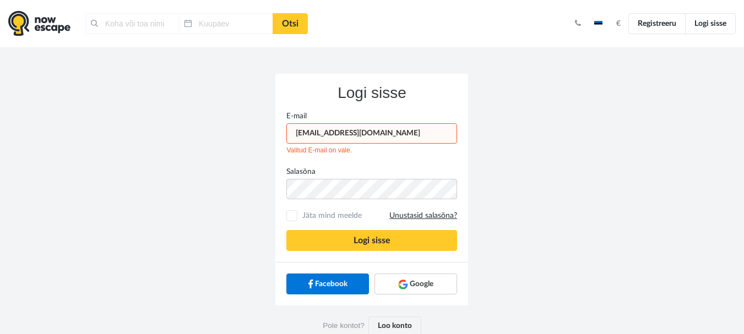
type input "[GEOGRAPHIC_DATA], [GEOGRAPHIC_DATA]"
type input "[DATE]"
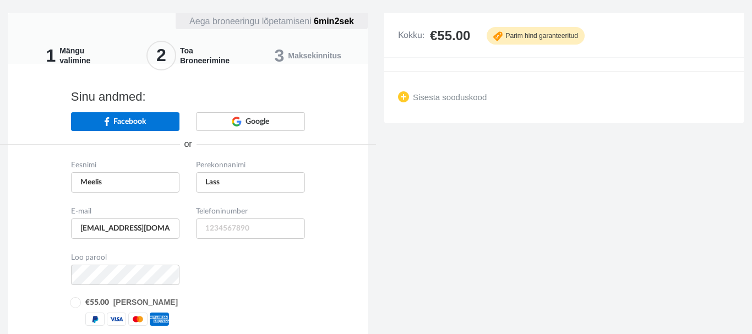
type input "+372"
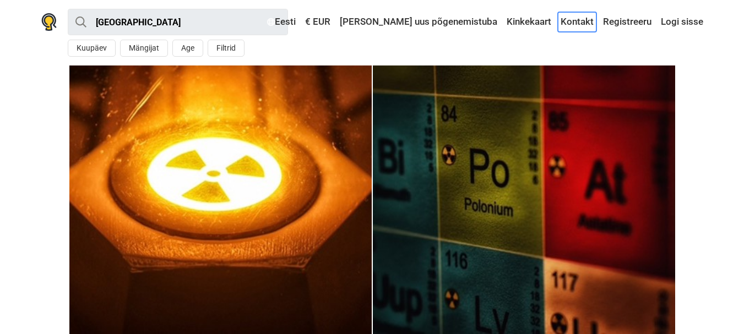
click at [582, 20] on link "Kontakt" at bounding box center [577, 22] width 39 height 20
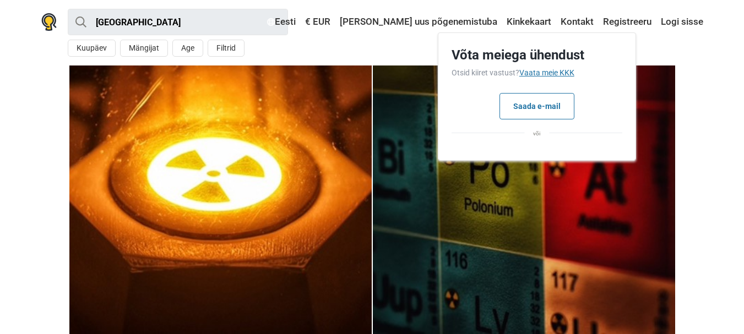
click at [552, 71] on link "Vaata meie KKK" at bounding box center [546, 72] width 55 height 9
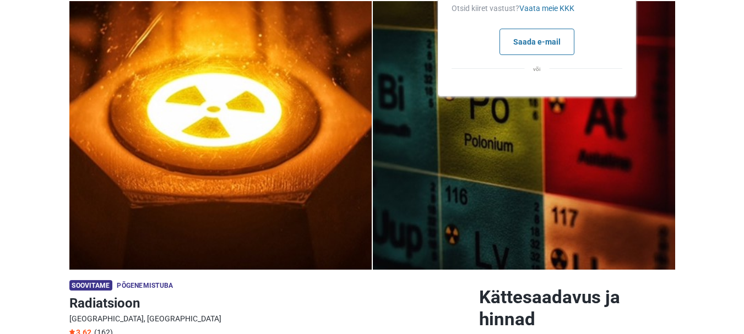
scroll to position [275, 0]
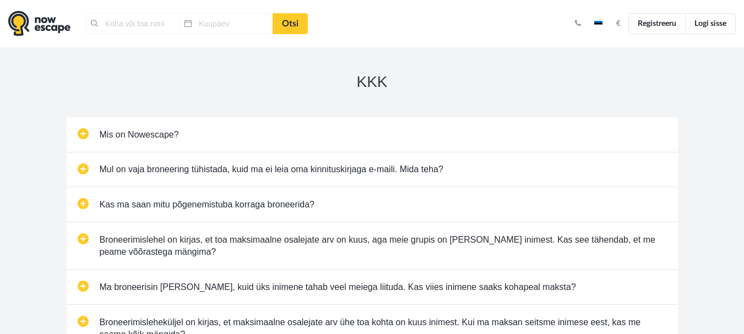
type input "[GEOGRAPHIC_DATA], [GEOGRAPHIC_DATA]"
type input "14.09.2025"
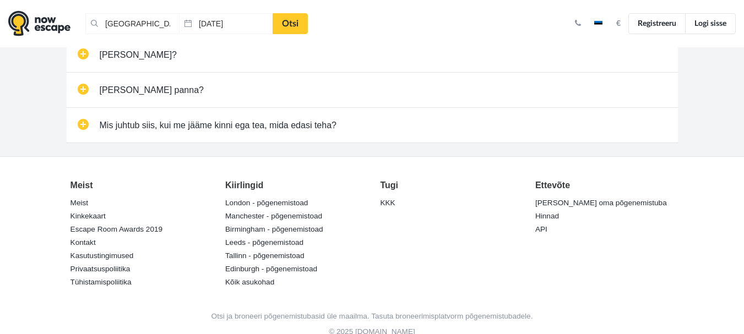
scroll to position [385, 0]
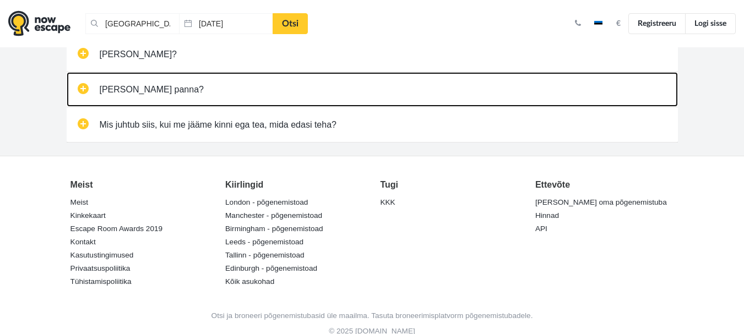
click at [80, 86] on link "Mida selga panna?" at bounding box center [372, 89] width 611 height 35
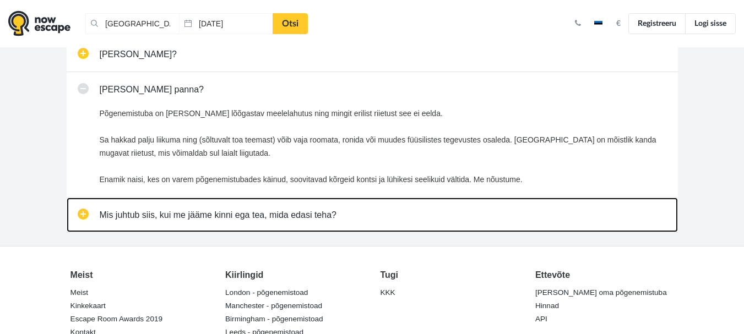
click at [84, 214] on link "Mis juhtub siis, kui me jääme kinni ega tea, mida edasi teha?" at bounding box center [372, 215] width 611 height 35
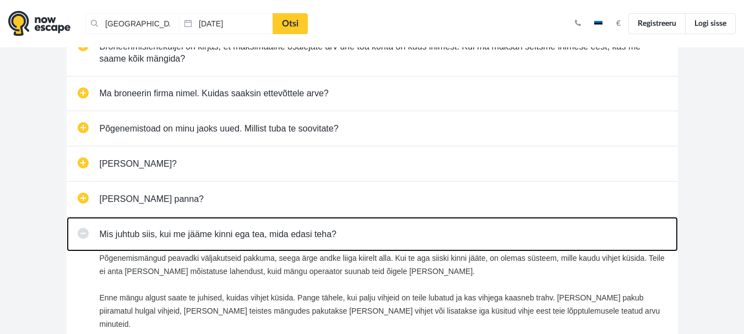
scroll to position [275, 0]
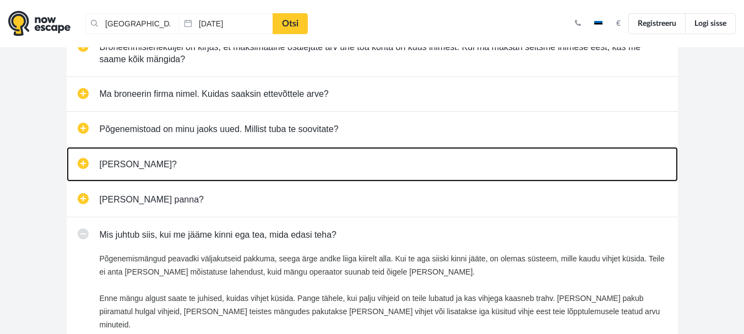
click at [86, 161] on link "Mida kaasa võtta?" at bounding box center [372, 164] width 611 height 35
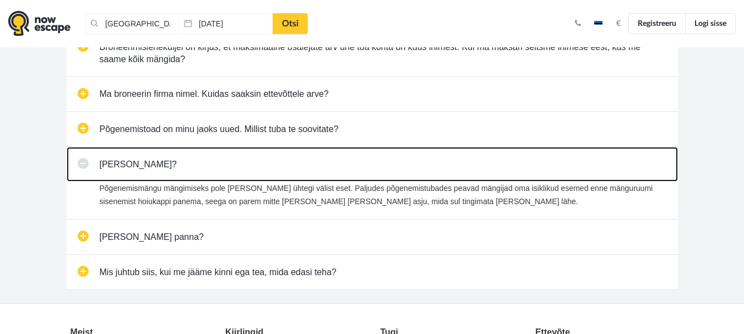
click at [86, 161] on link "Mida kaasa võtta?" at bounding box center [372, 164] width 611 height 35
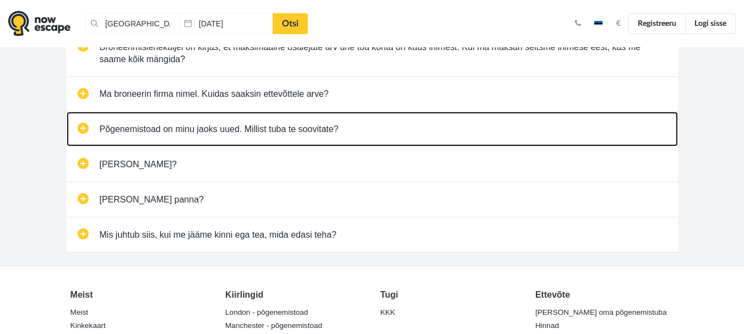
click at [88, 135] on link "Põgenemistoad on minu jaoks uued. Millist tuba te soovitate?" at bounding box center [372, 129] width 611 height 35
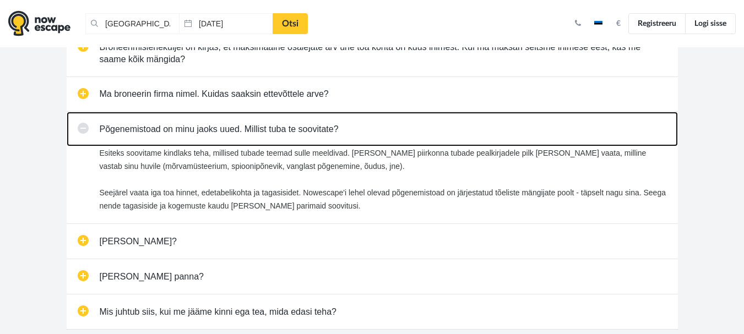
click at [88, 134] on link "Põgenemistoad on minu jaoks uued. Millist tuba te soovitate?" at bounding box center [372, 129] width 611 height 35
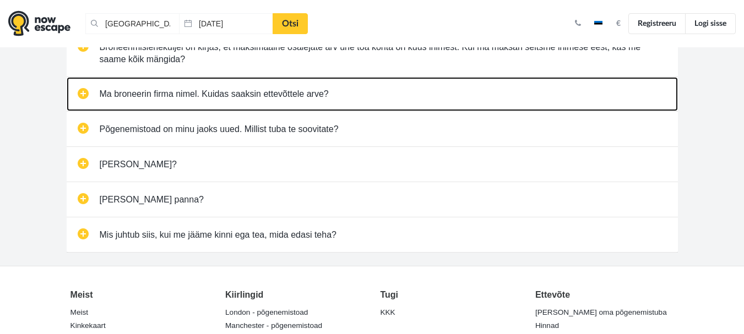
click at [85, 90] on link "Ma broneerin firma nimel. Kuidas saaksin ettevõttele arve?" at bounding box center [372, 94] width 611 height 35
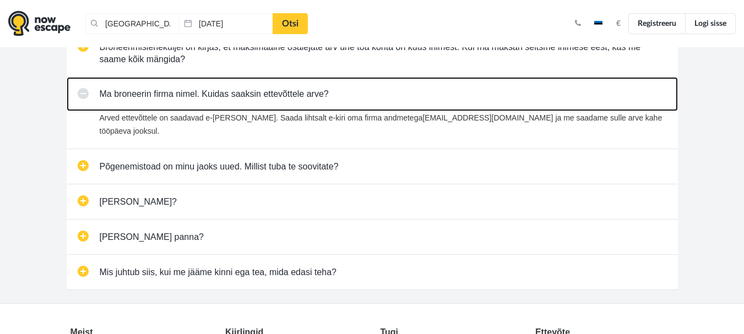
click at [84, 91] on link "Ma broneerin firma nimel. Kuidas saaksin ettevõttele arve?" at bounding box center [372, 94] width 611 height 35
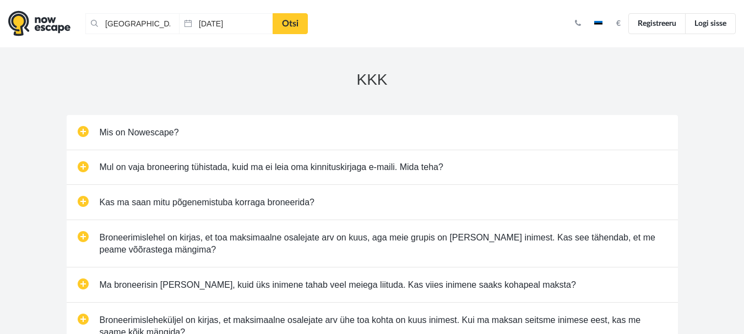
scroll to position [0, 0]
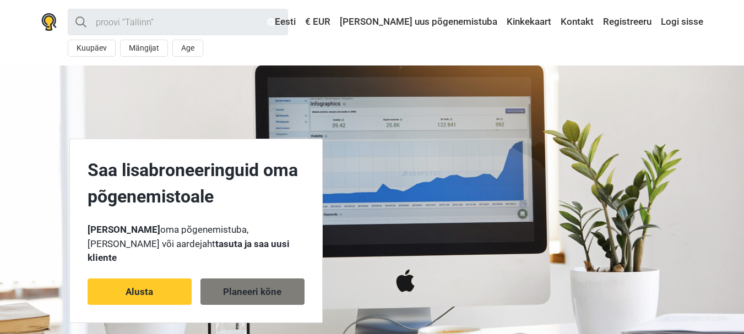
click at [283, 283] on link "Planeeri kõne" at bounding box center [252, 292] width 104 height 26
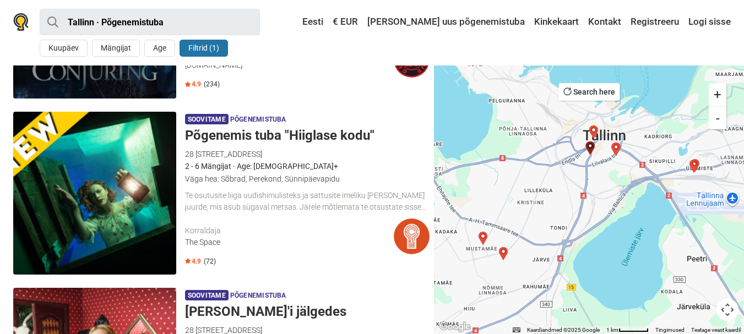
scroll to position [330, 0]
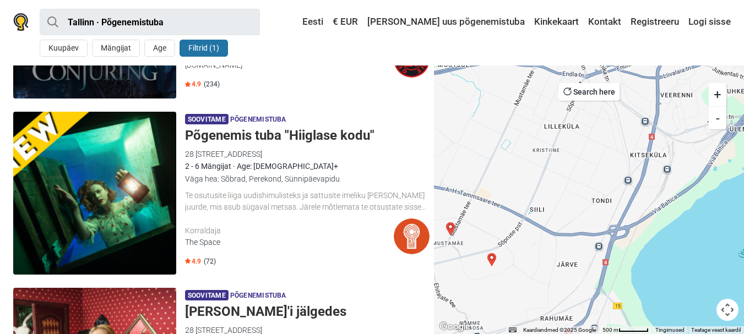
click at [449, 229] on img "Radiatsioon" at bounding box center [450, 228] width 13 height 13
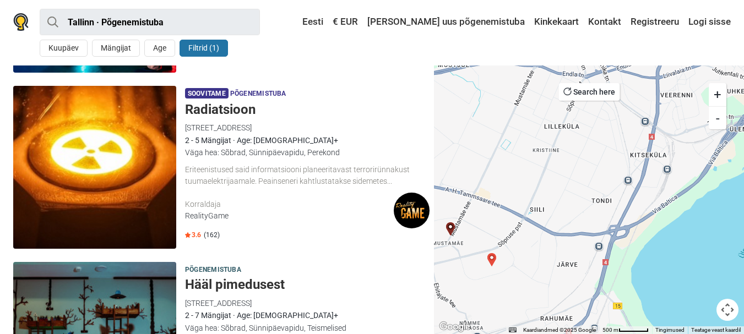
scroll to position [2503, 0]
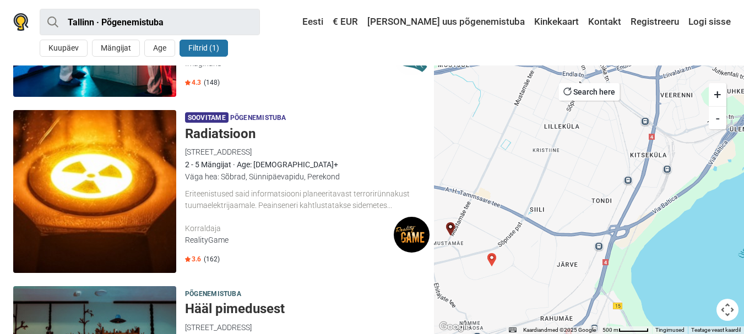
click at [221, 126] on h5 "Radiatsioon" at bounding box center [307, 134] width 245 height 16
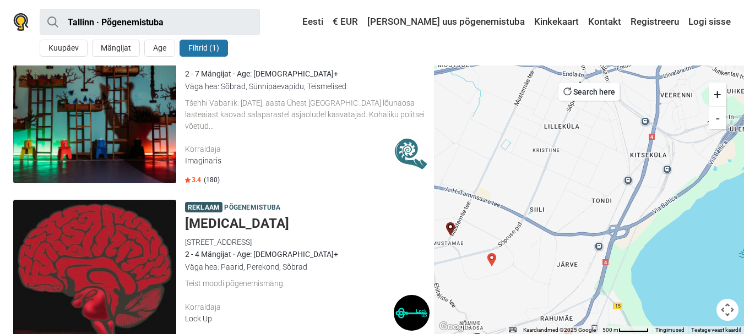
scroll to position [2778, 0]
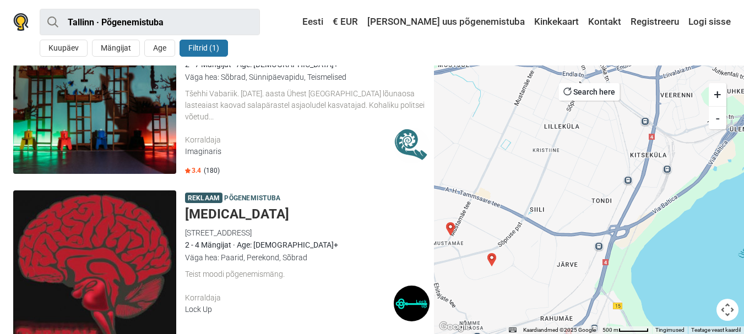
click at [212, 207] on h5 "Paranoia" at bounding box center [307, 215] width 245 height 16
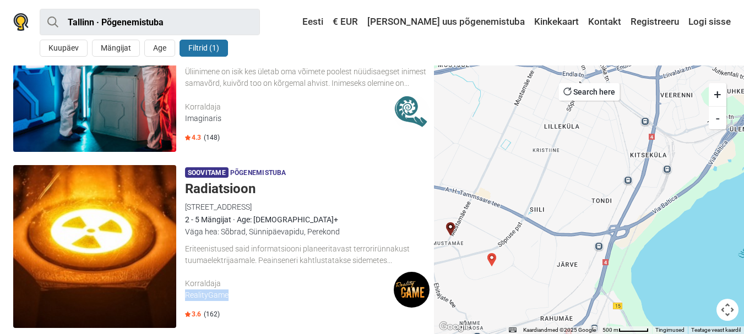
drag, startPoint x: 234, startPoint y: 254, endPoint x: 185, endPoint y: 253, distance: 49.0
click at [185, 290] on div "RealityGame" at bounding box center [289, 296] width 209 height 12
copy div "RealityGame"
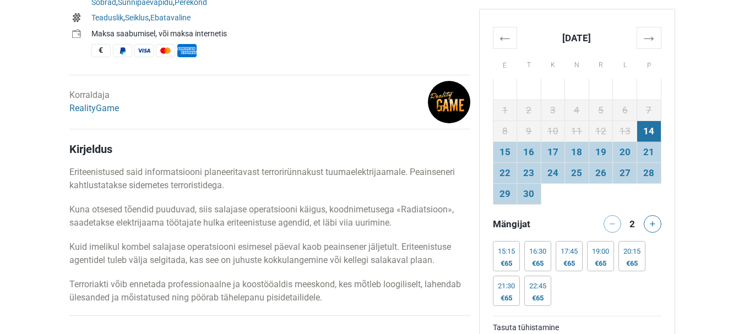
scroll to position [496, 0]
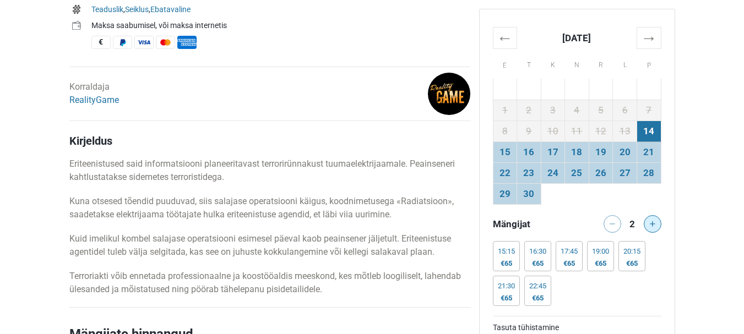
click at [652, 225] on icon at bounding box center [653, 224] width 6 height 6
click at [652, 224] on icon at bounding box center [653, 224] width 6 height 6
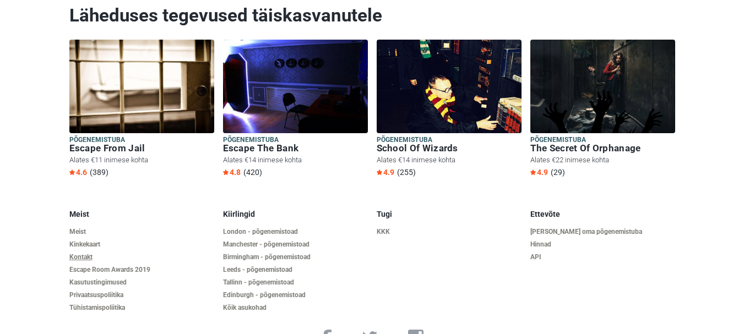
scroll to position [2729, 0]
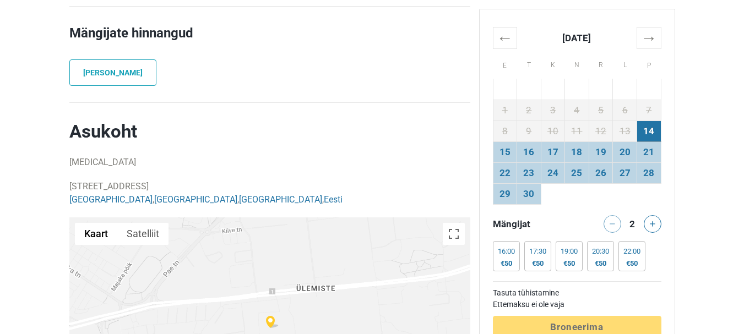
scroll to position [441, 0]
